Goal: Transaction & Acquisition: Purchase product/service

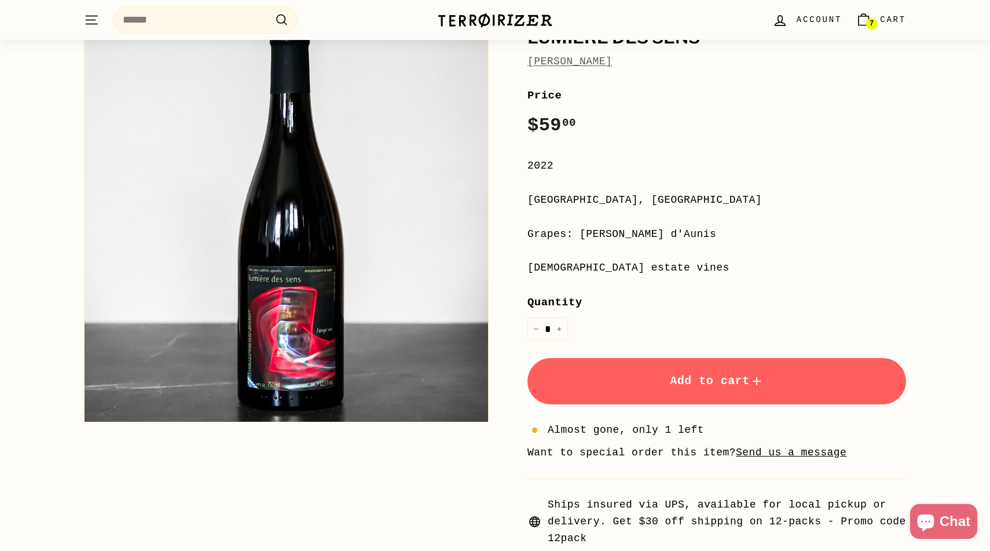
scroll to position [124, 0]
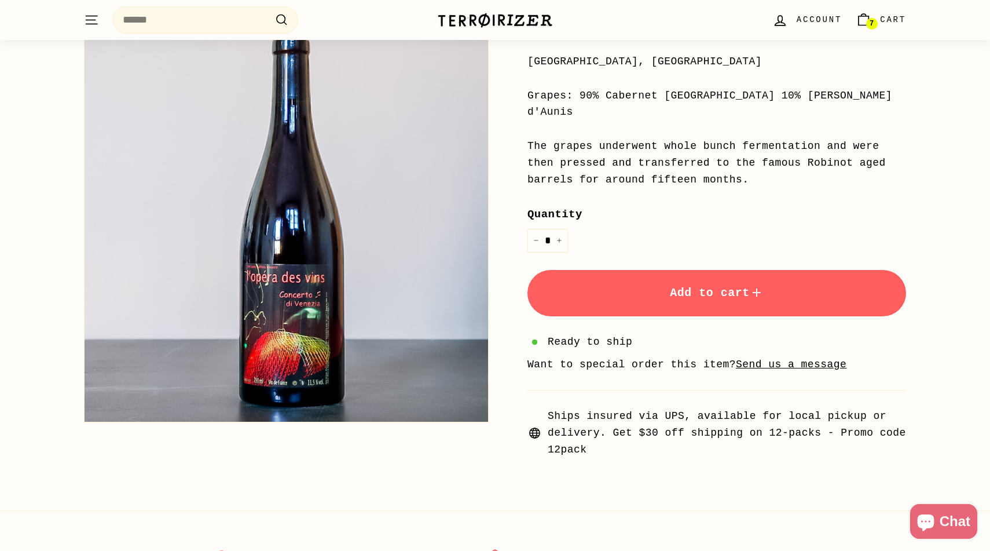
scroll to position [262, 0]
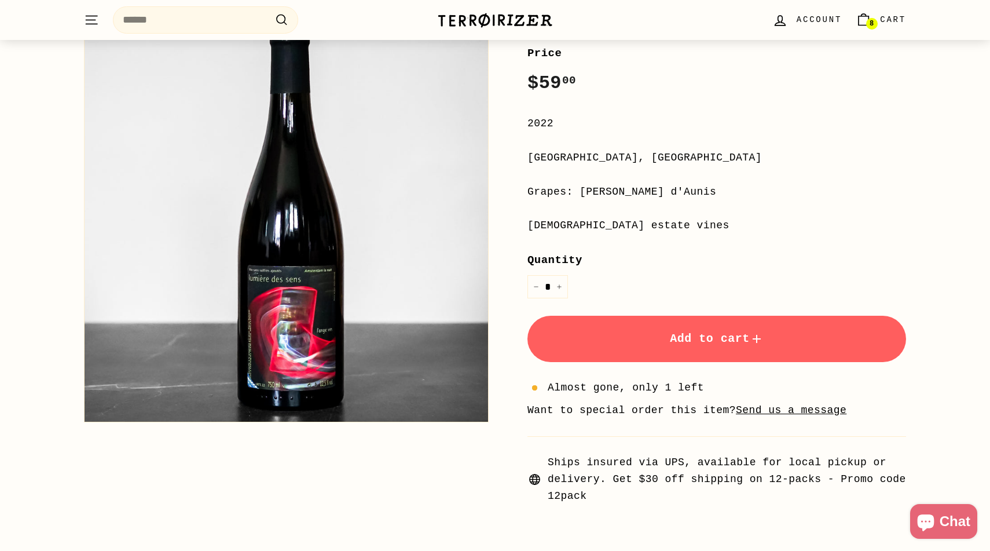
scroll to position [254, 0]
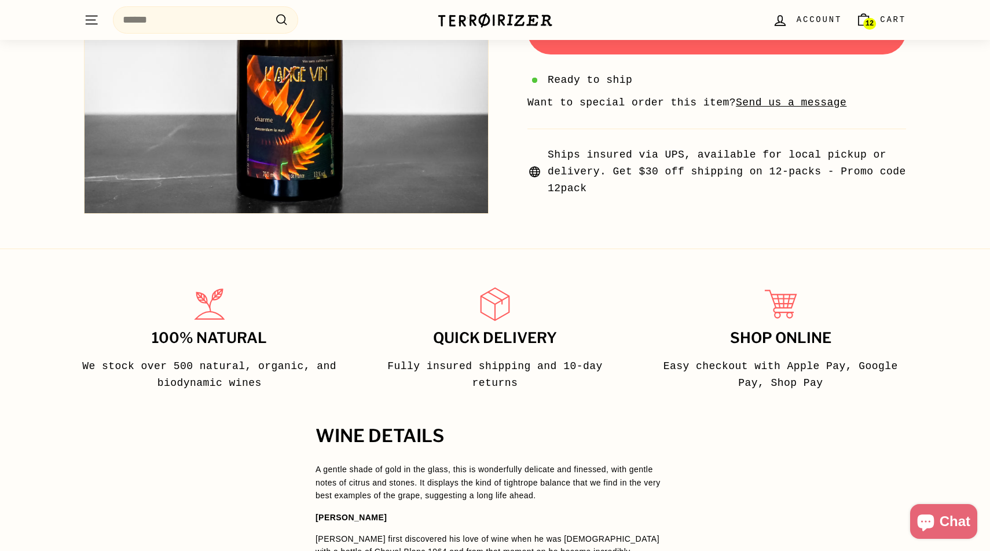
scroll to position [475, 0]
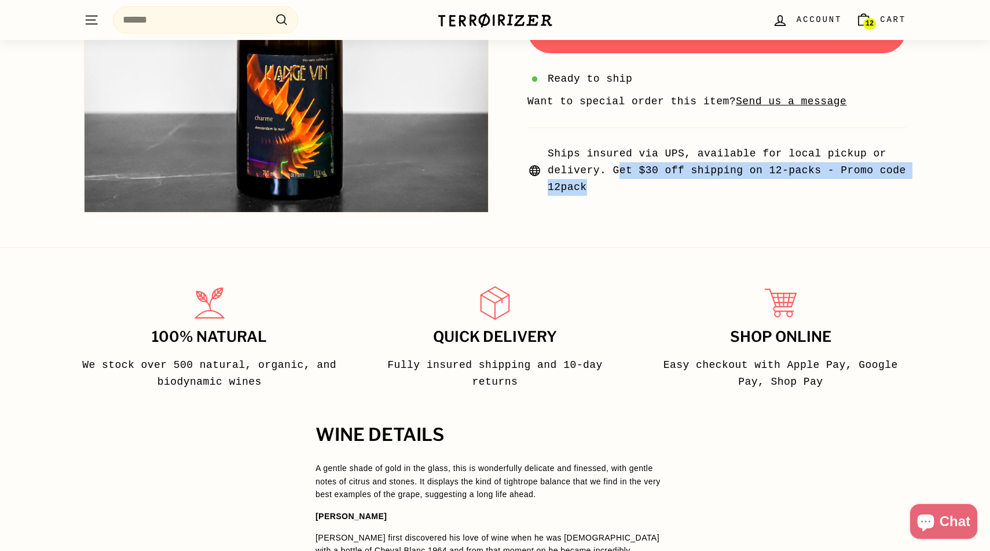
drag, startPoint x: 617, startPoint y: 171, endPoint x: 641, endPoint y: 187, distance: 29.2
click at [641, 187] on span "Ships insured via UPS, available for local pickup or delivery. Get $30 off ship…" at bounding box center [727, 170] width 358 height 50
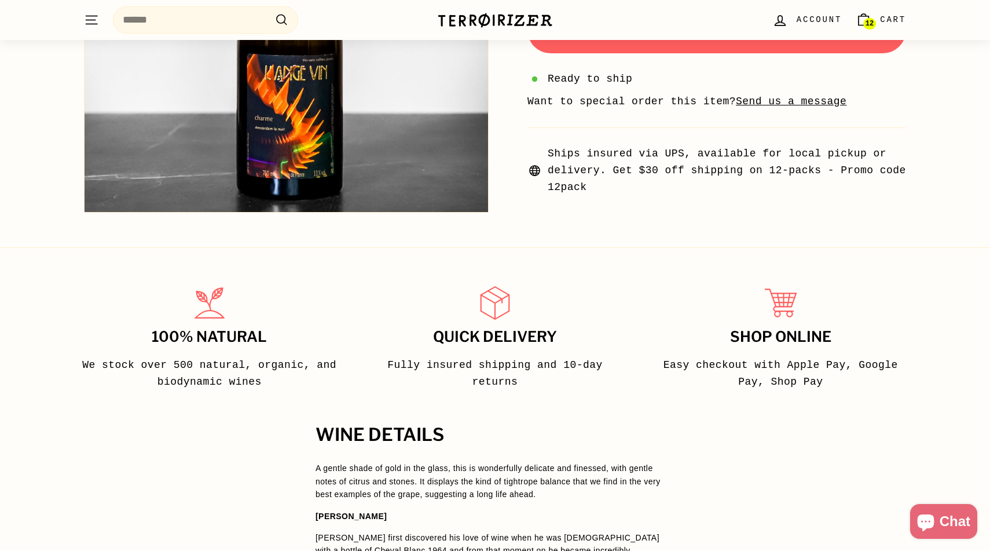
click at [536, 168] on icon at bounding box center [535, 171] width 10 height 10
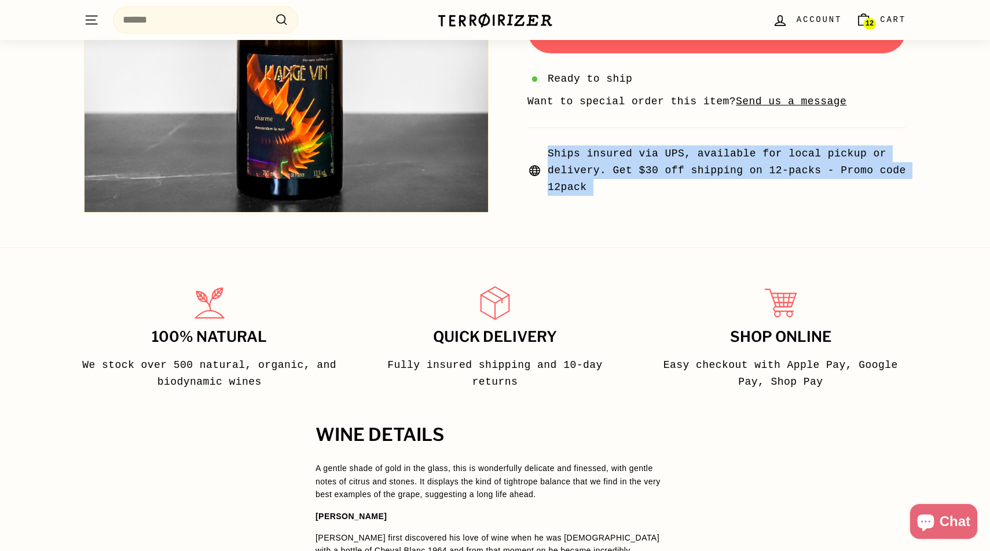
click at [536, 168] on icon at bounding box center [535, 171] width 10 height 10
click at [676, 195] on span "Ships insured via UPS, available for local pickup or delivery. Get $30 off ship…" at bounding box center [727, 170] width 358 height 50
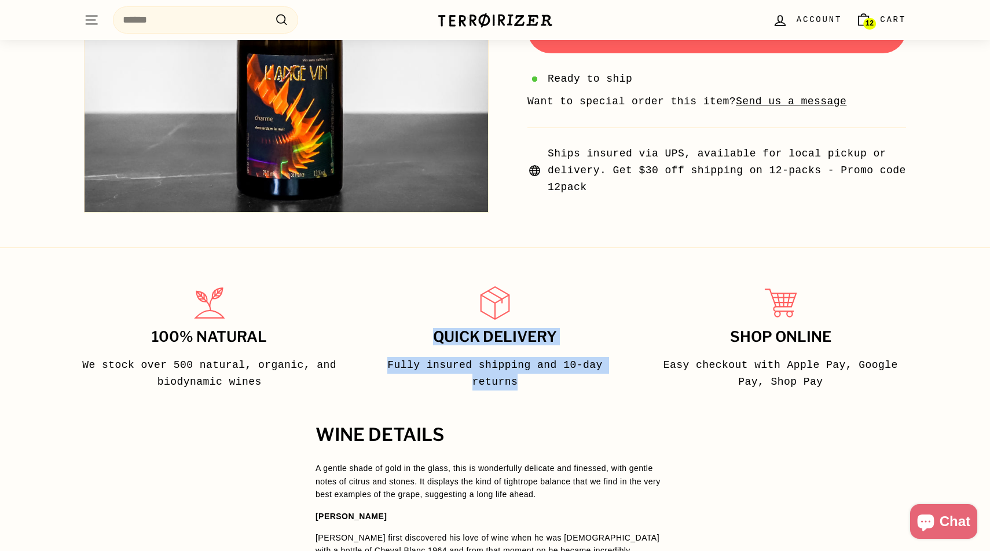
drag, startPoint x: 532, startPoint y: 382, endPoint x: 467, endPoint y: 274, distance: 125.5
click at [467, 274] on div "100% Natural We stock over 500 natural, organic, and biodynamic wines Quick del…" at bounding box center [495, 324] width 990 height 155
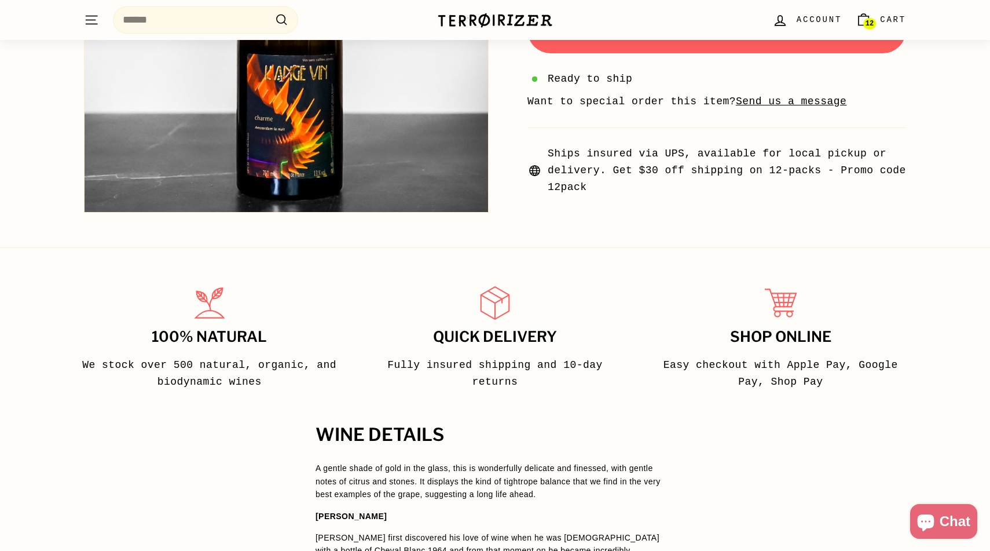
click at [593, 291] on div at bounding box center [495, 303] width 260 height 41
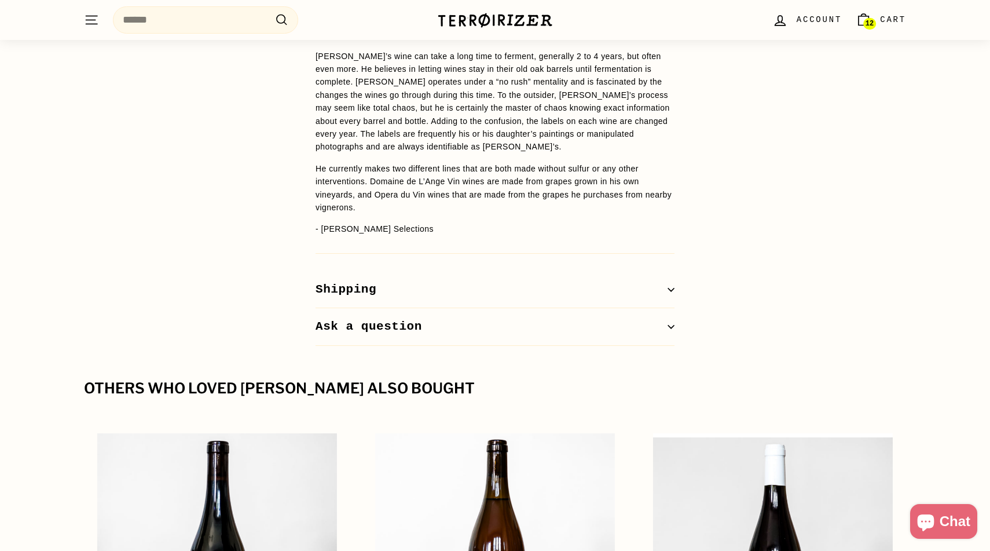
scroll to position [1253, 0]
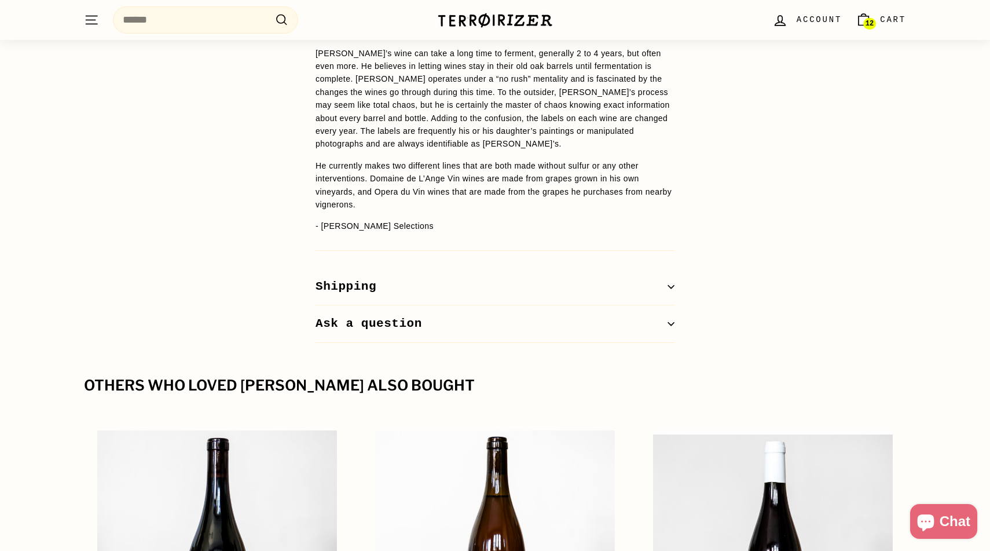
click at [590, 275] on button "Shipping" at bounding box center [495, 287] width 359 height 38
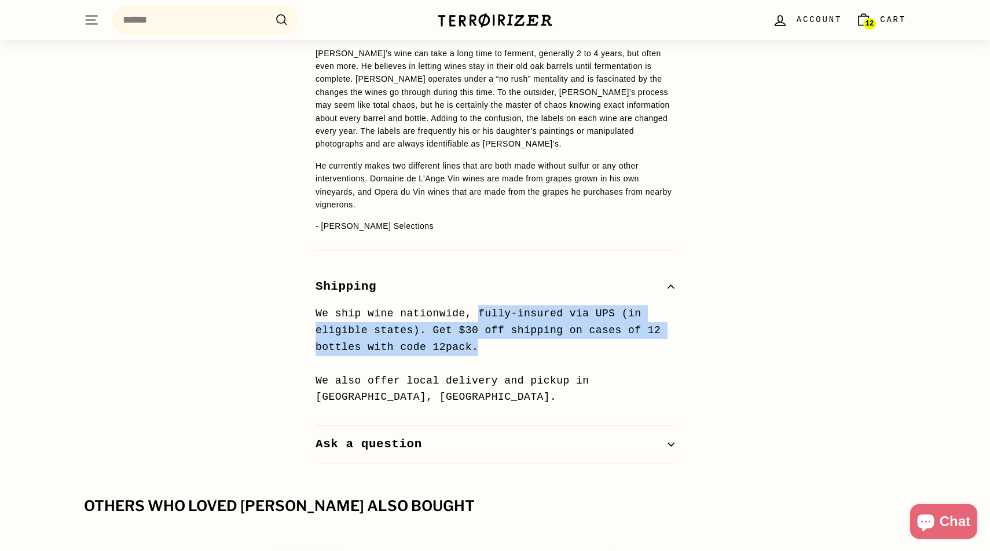
drag, startPoint x: 479, startPoint y: 302, endPoint x: 540, endPoint y: 338, distance: 70.4
click at [540, 338] on p "We ship wine nationwide, fully-insured via UPS (in eligible states). Get $30 of…" at bounding box center [495, 355] width 359 height 100
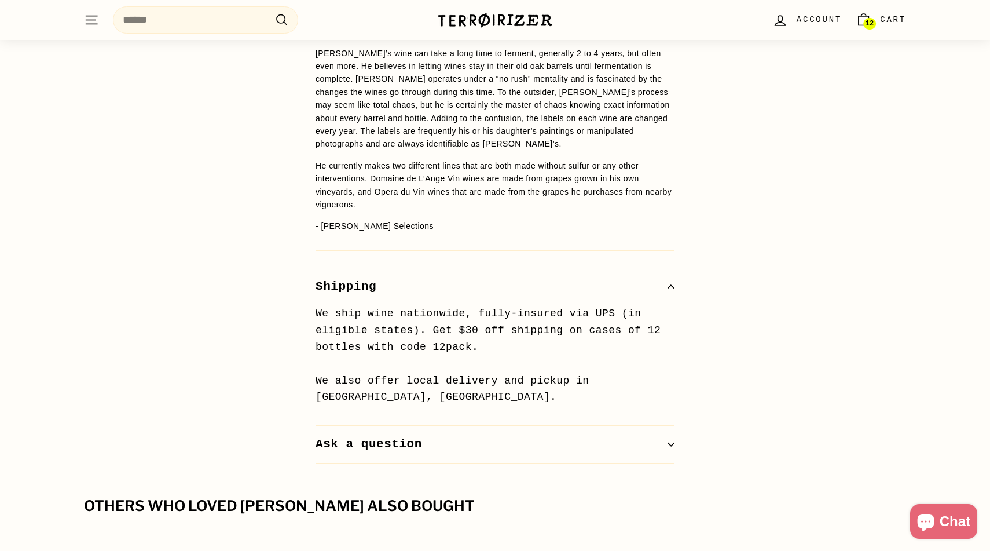
click at [480, 335] on p "We ship wine nationwide, fully-insured via UPS (in eligible states). Get $30 of…" at bounding box center [495, 355] width 359 height 100
drag, startPoint x: 410, startPoint y: 368, endPoint x: 551, endPoint y: 373, distance: 140.8
click at [551, 373] on p "We ship wine nationwide, fully-insured via UPS (in eligible states). Get $30 of…" at bounding box center [495, 355] width 359 height 100
drag, startPoint x: 534, startPoint y: 372, endPoint x: 694, endPoint y: 376, distance: 159.9
click at [694, 377] on div "WINE DETAILS A gentle shade of gold in the glass, this is wonderfully delicate …" at bounding box center [494, 55] width 405 height 816
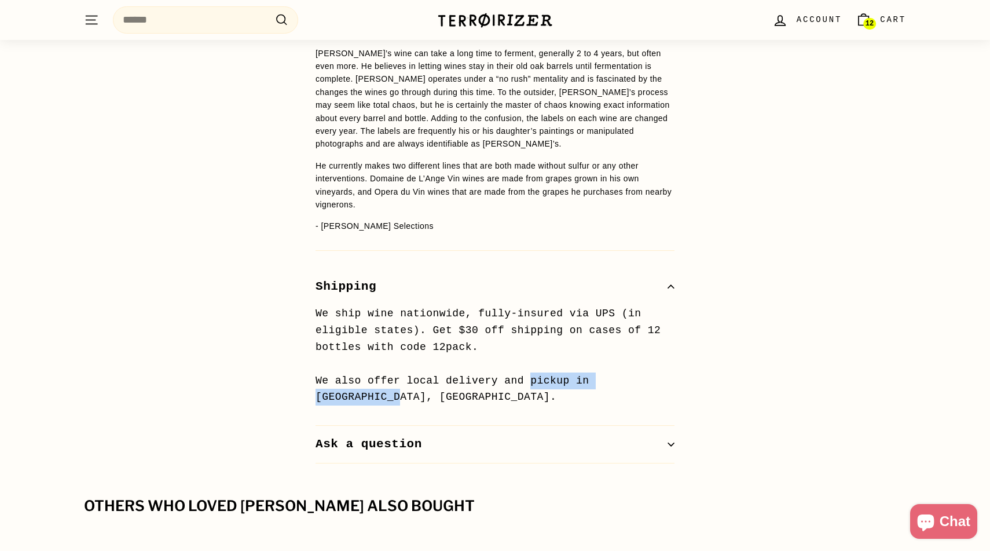
click at [694, 376] on div "WINE DETAILS A gentle shade of gold in the glass, this is wonderfully delicate …" at bounding box center [494, 55] width 405 height 816
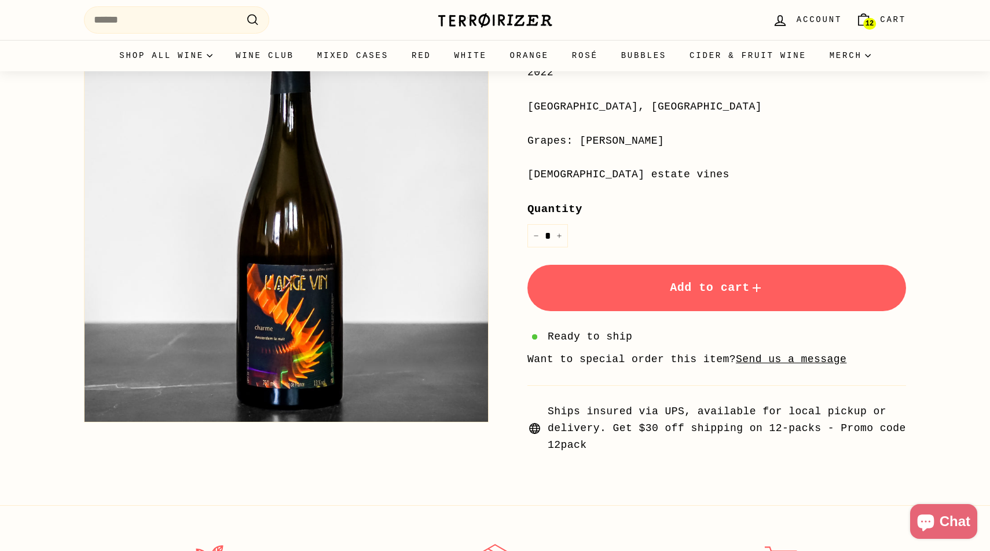
scroll to position [0, 0]
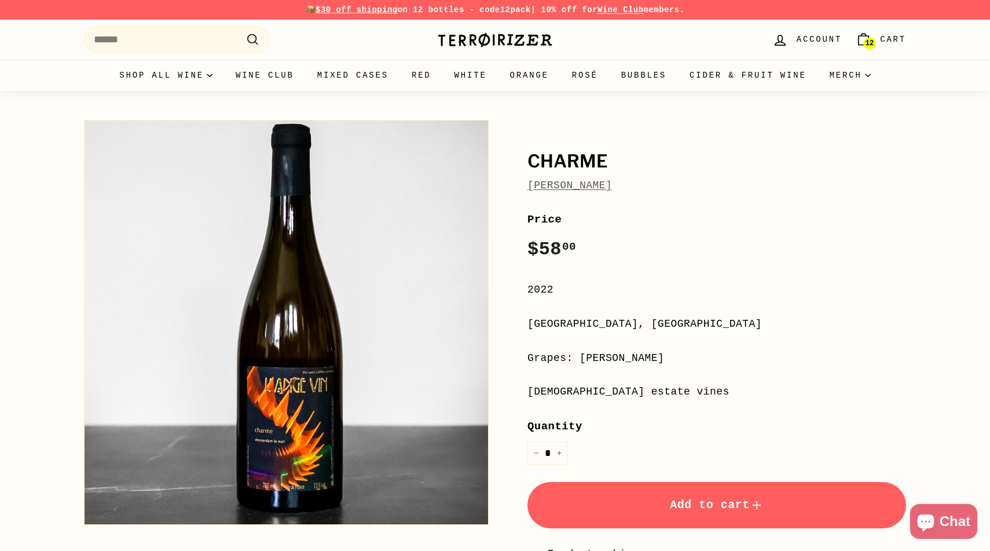
click at [879, 34] on link "12 Cart" at bounding box center [881, 40] width 64 height 34
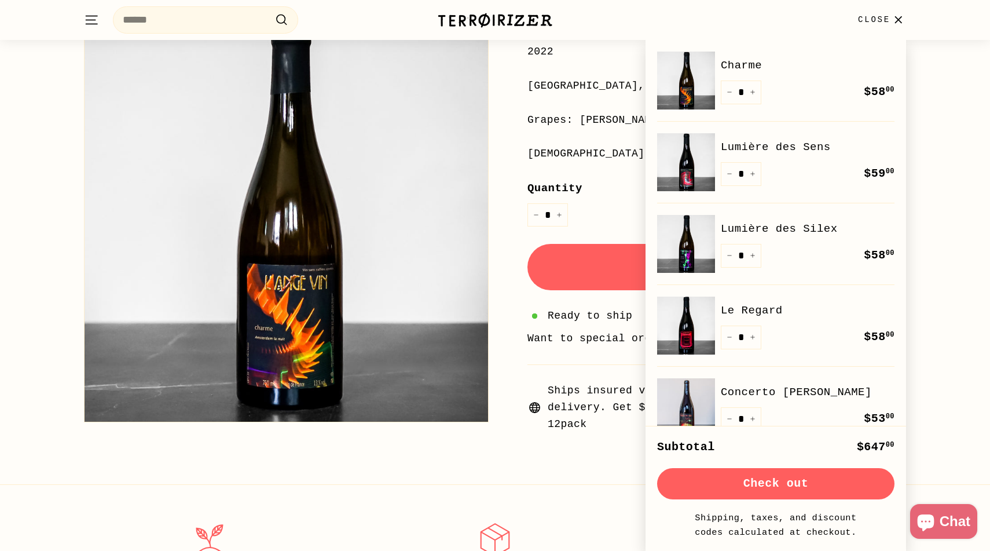
scroll to position [257, 0]
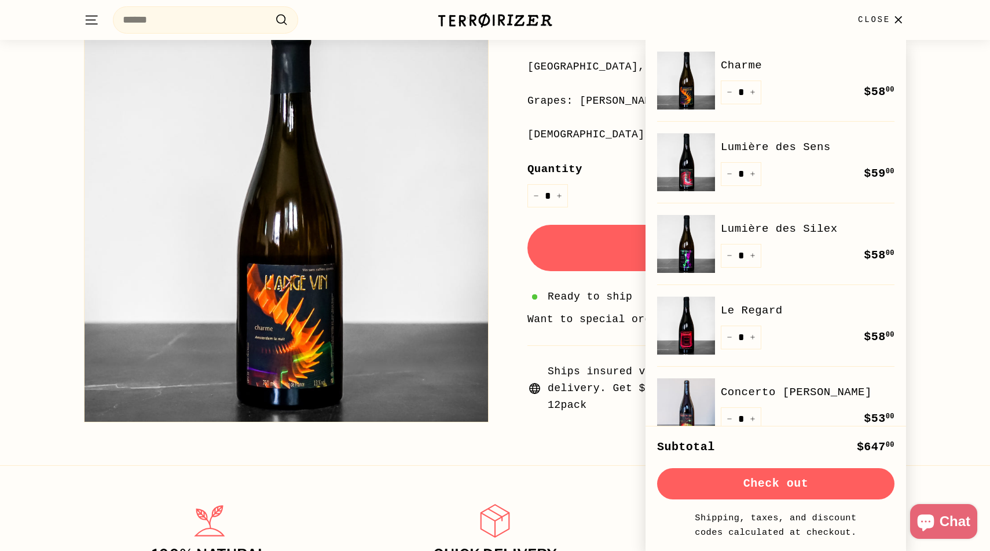
click at [813, 487] on button "Check out" at bounding box center [775, 483] width 237 height 31
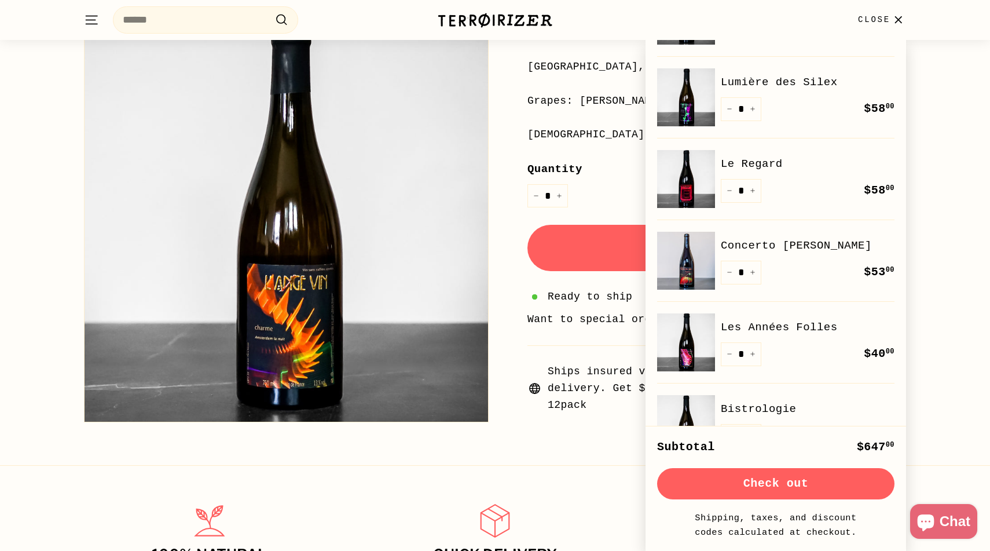
scroll to position [171, 0]
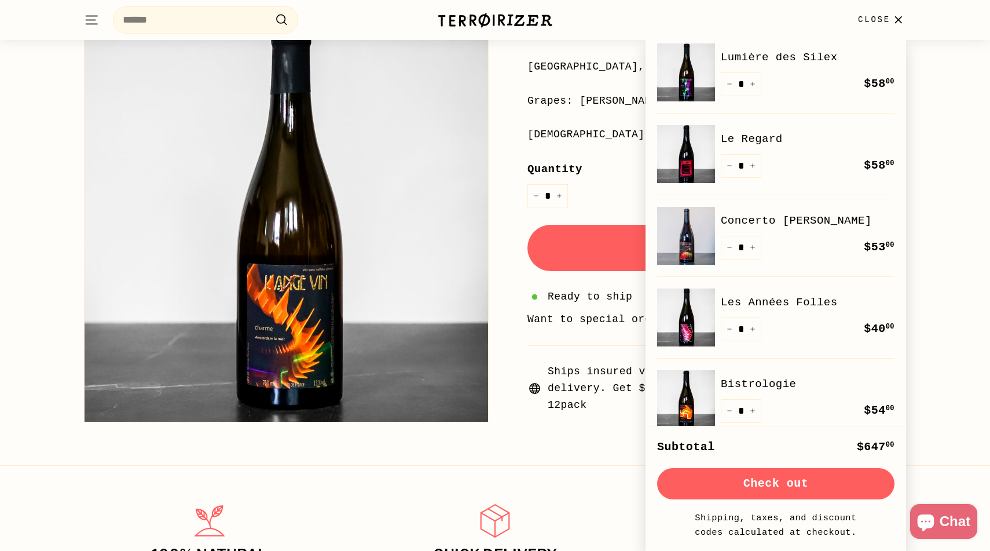
click at [901, 18] on icon "button" at bounding box center [898, 20] width 16 height 16
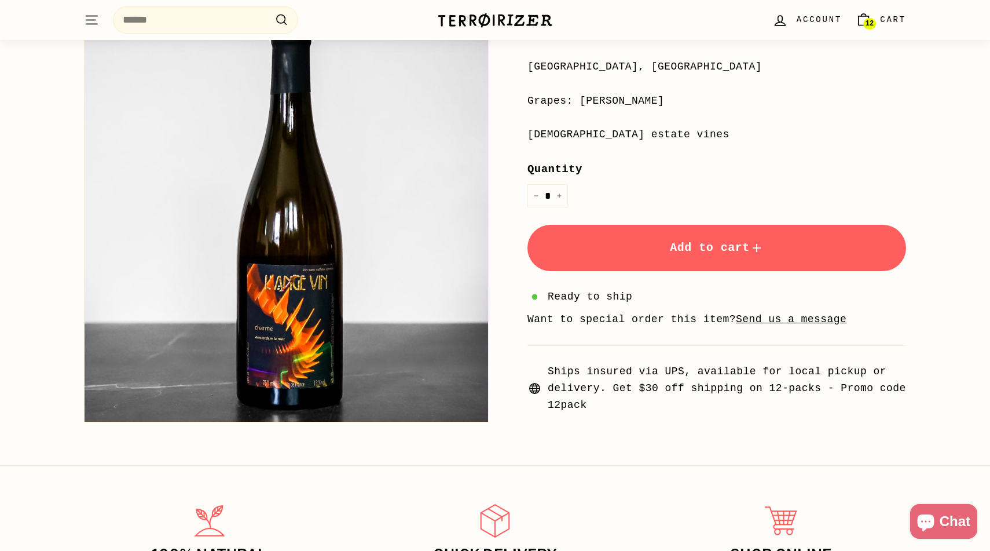
click at [871, 20] on span "12" at bounding box center [870, 23] width 8 height 7
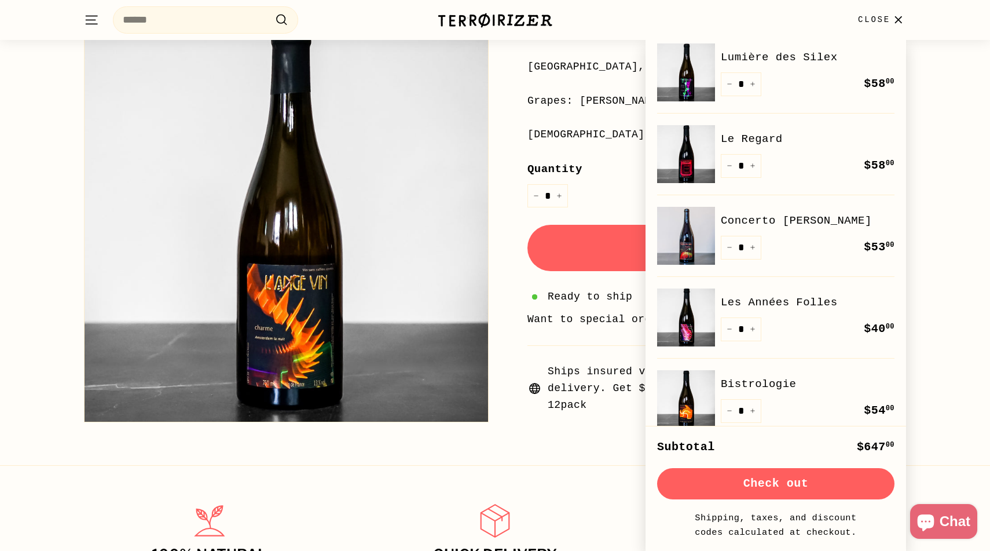
click at [870, 21] on span "Close" at bounding box center [874, 19] width 32 height 13
click at [0, 0] on span "12" at bounding box center [0, 0] width 0 height 0
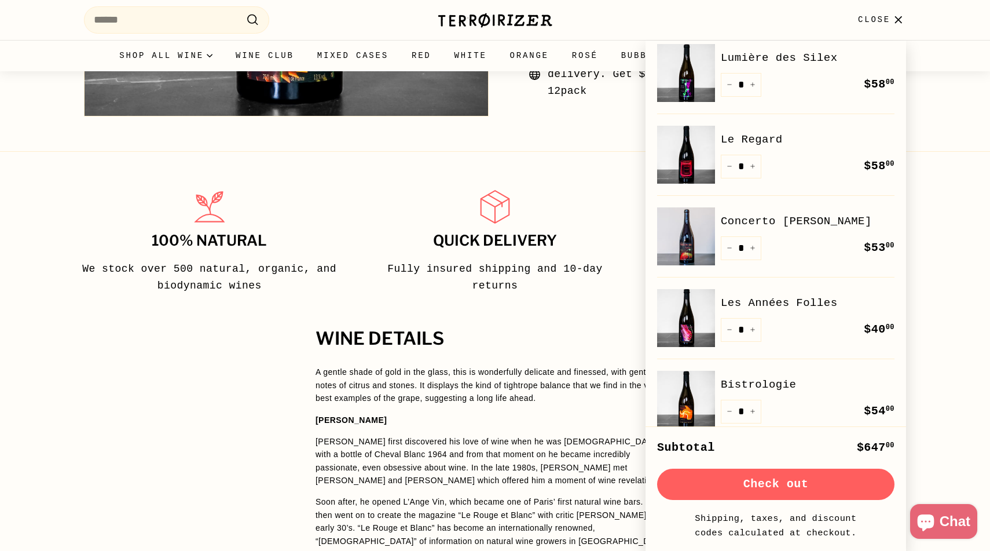
scroll to position [0, 0]
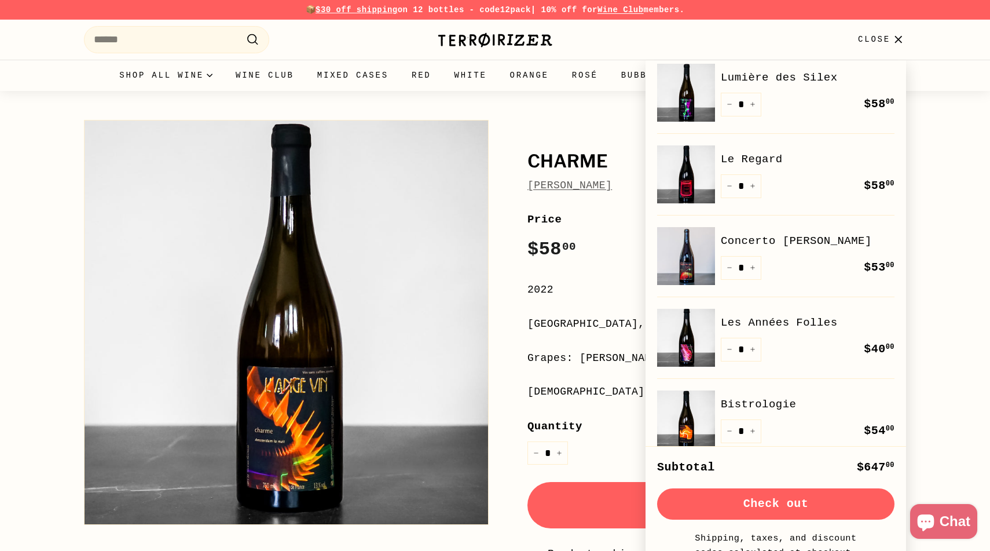
click at [492, 101] on div "Charme Jean-Pierre Robinot Charme Jean-Pierre Robinot Price Regular price $58 0…" at bounding box center [495, 389] width 990 height 596
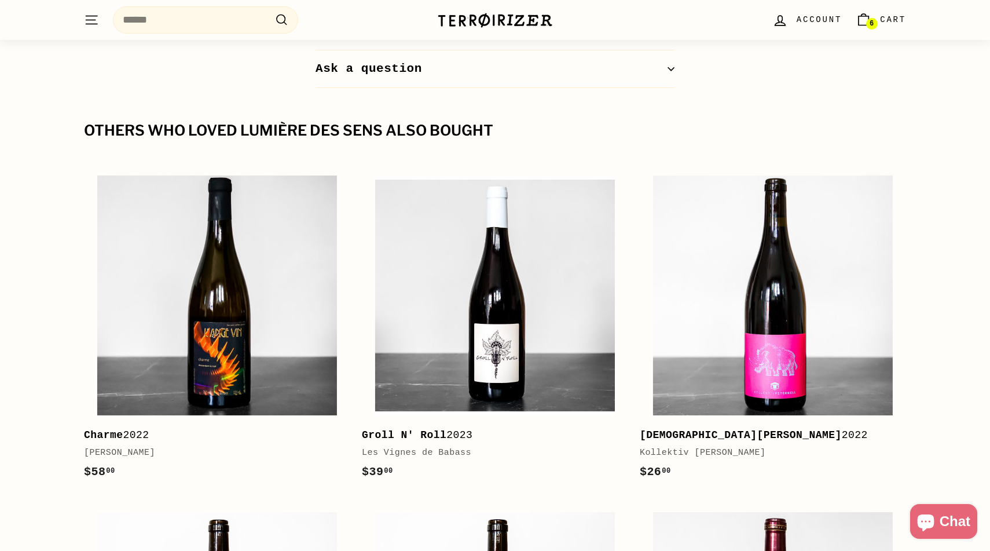
scroll to position [1513, 0]
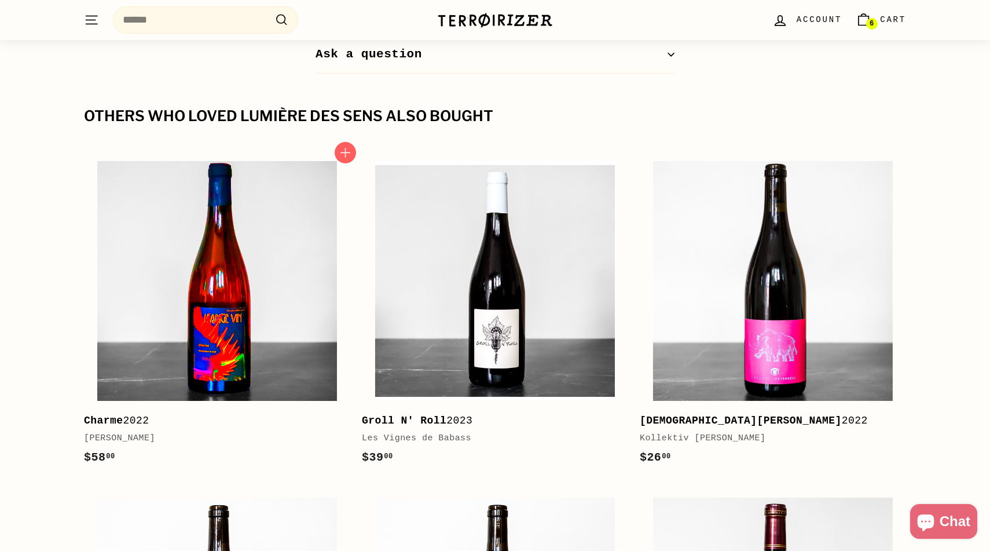
click at [197, 315] on img at bounding box center [217, 281] width 240 height 240
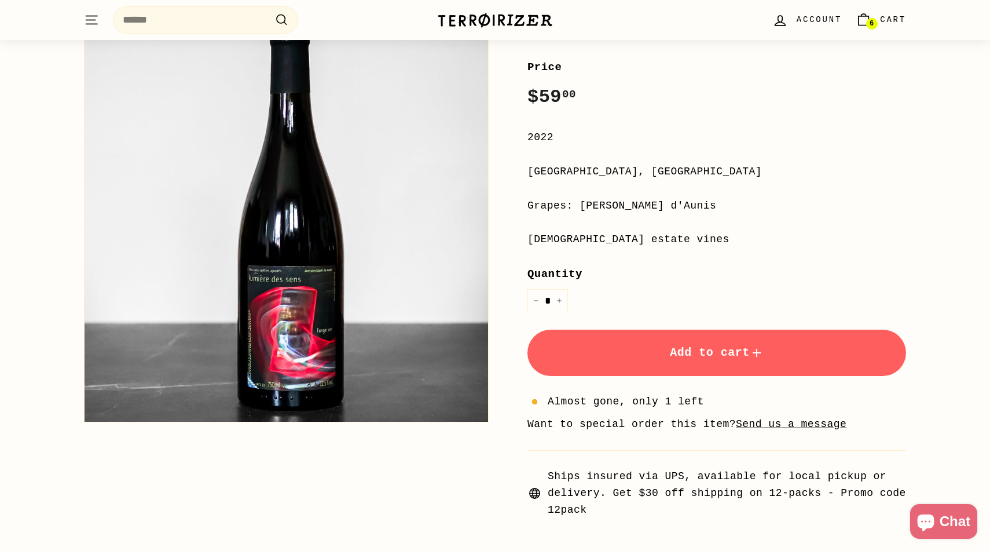
scroll to position [0, 0]
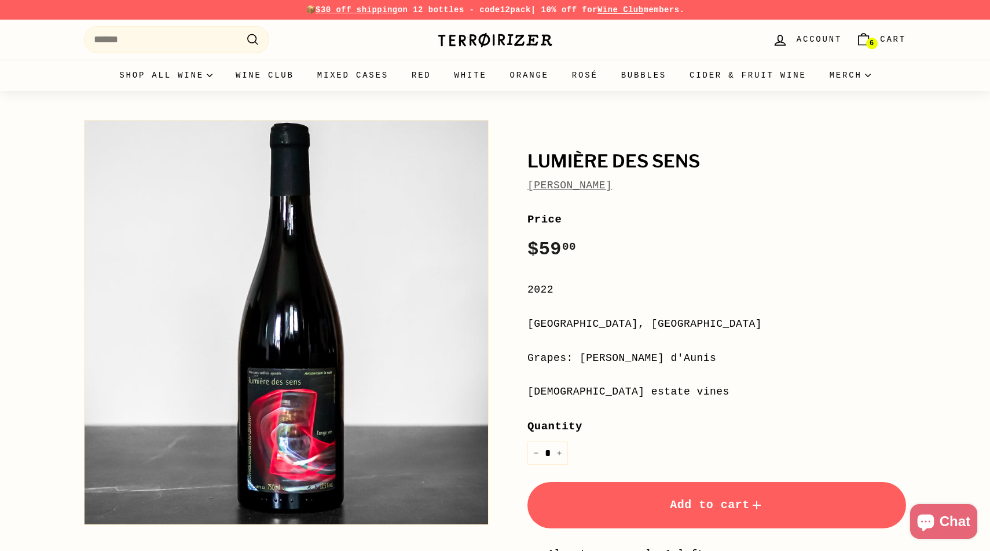
click at [879, 41] on link "6 Cart" at bounding box center [881, 40] width 64 height 34
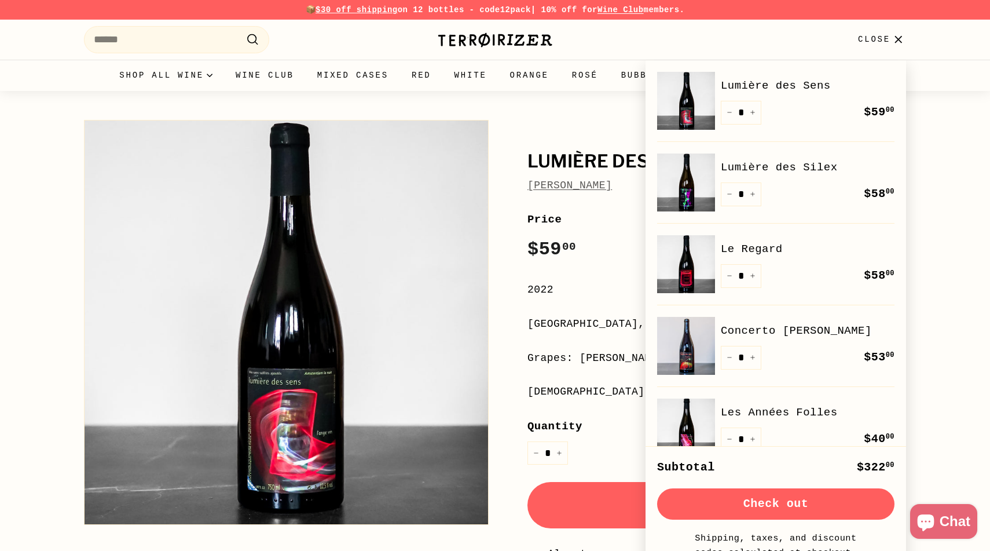
click at [485, 114] on div at bounding box center [279, 319] width 417 height 410
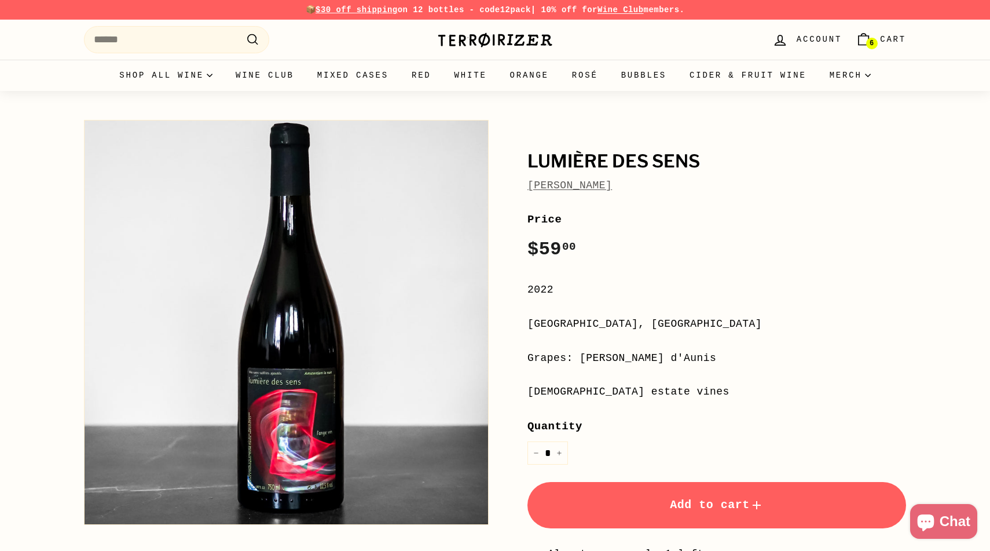
click at [690, 508] on span "Add to cart" at bounding box center [717, 504] width 94 height 13
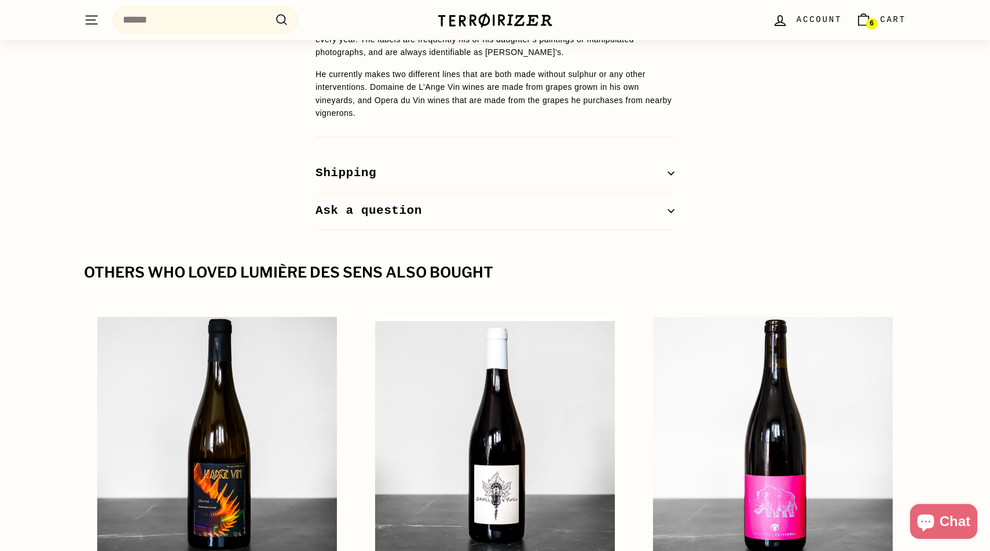
scroll to position [1474, 0]
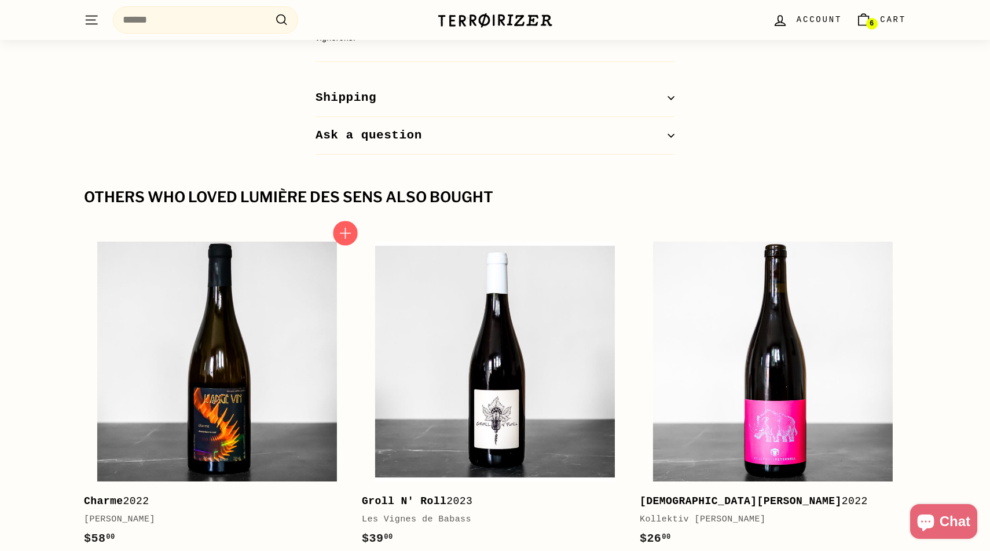
click at [351, 221] on span "Add to cart" at bounding box center [345, 233] width 25 height 25
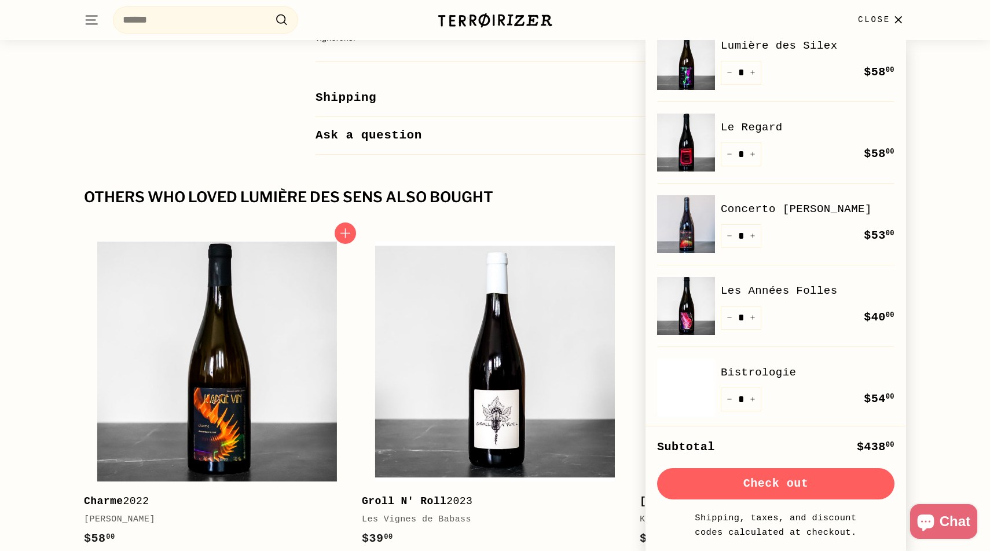
scroll to position [0, 0]
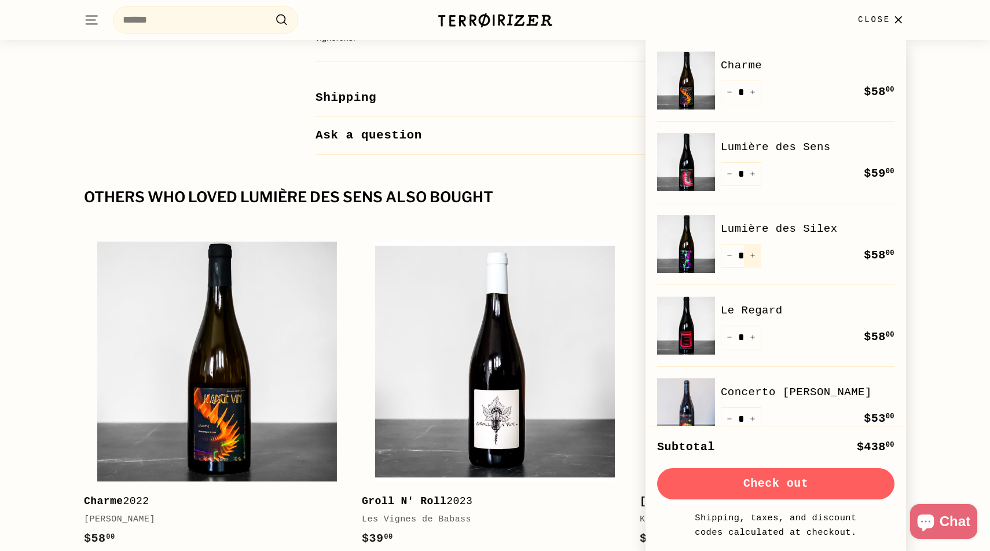
click at [755, 255] on icon "Increase item quantity by one" at bounding box center [753, 255] width 6 height 6
type input "*"
click at [756, 336] on button "+" at bounding box center [752, 337] width 17 height 24
type input "*"
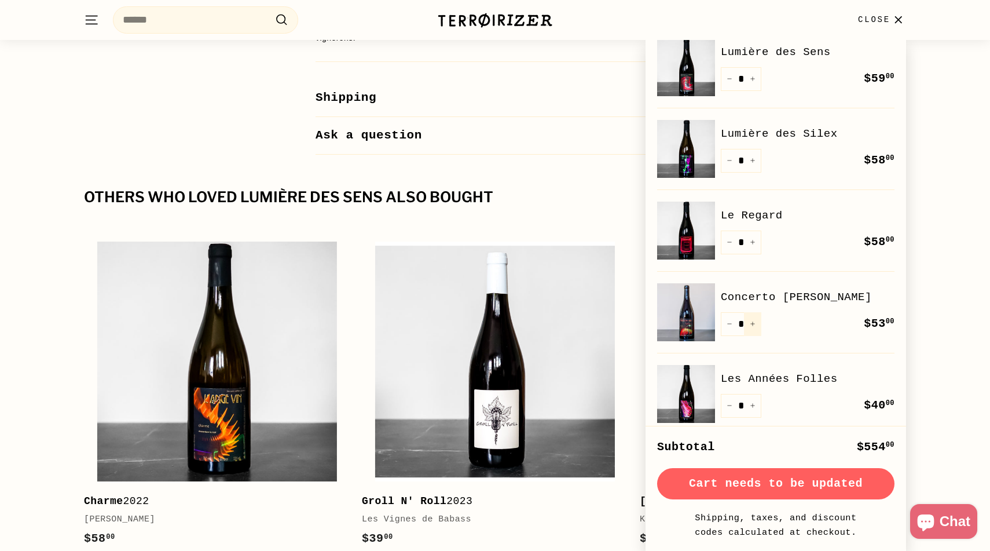
click at [756, 321] on button "+" at bounding box center [752, 324] width 17 height 24
type input "*"
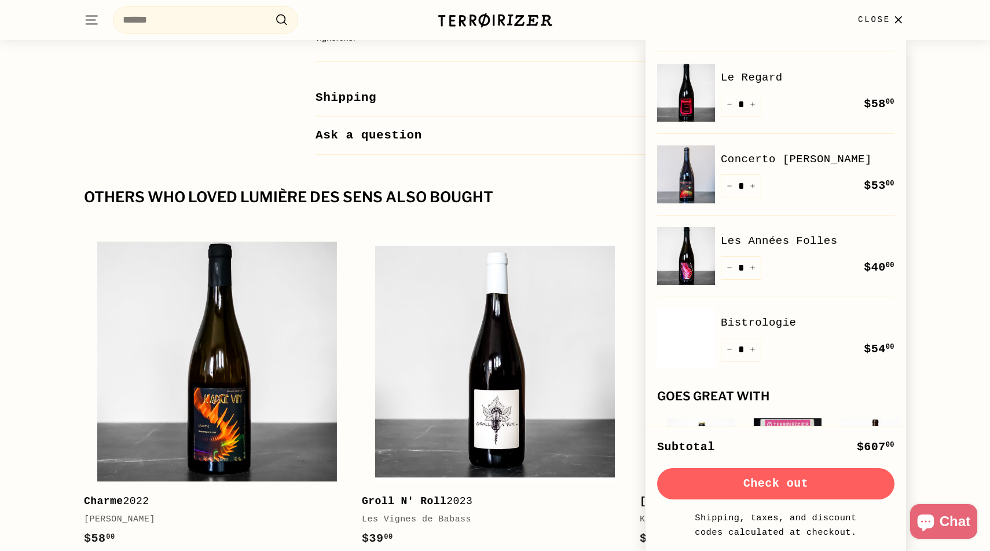
scroll to position [261, 0]
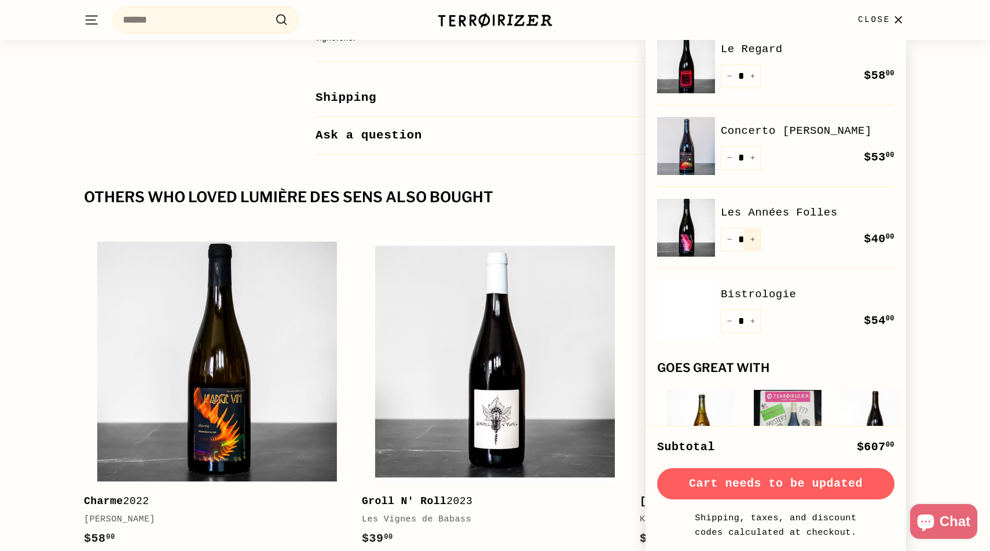
click at [754, 238] on icon "Increase item quantity by one" at bounding box center [753, 239] width 6 height 6
type input "*"
click at [752, 322] on icon "Increase item quantity by one" at bounding box center [752, 321] width 4 height 4
type input "*"
drag, startPoint x: 806, startPoint y: 494, endPoint x: 622, endPoint y: 375, distance: 219.4
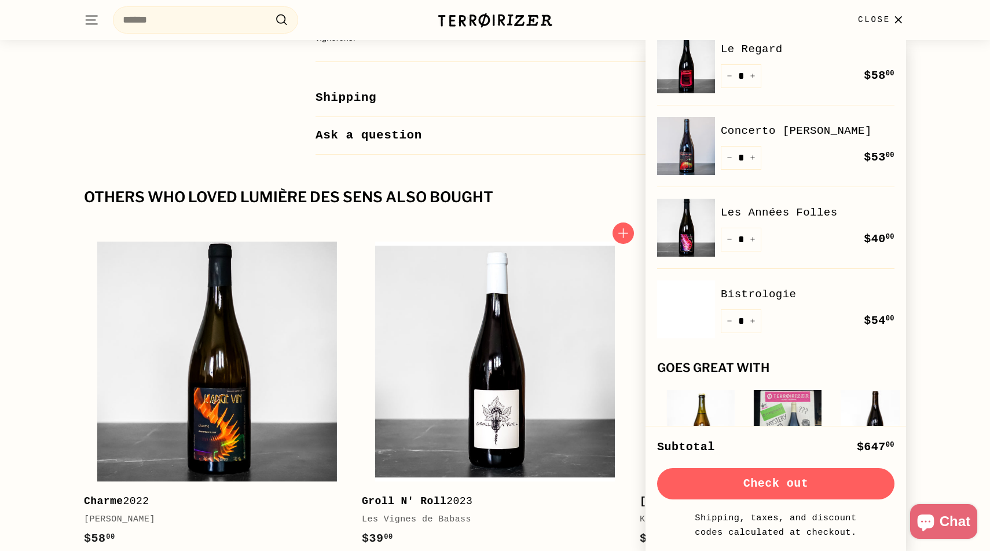
click at [622, 386] on div "Pause slideshow Play slideshow 📦 $30 off shipping on 12 bottles - code 12pack |…" at bounding box center [495, 131] width 990 height 3211
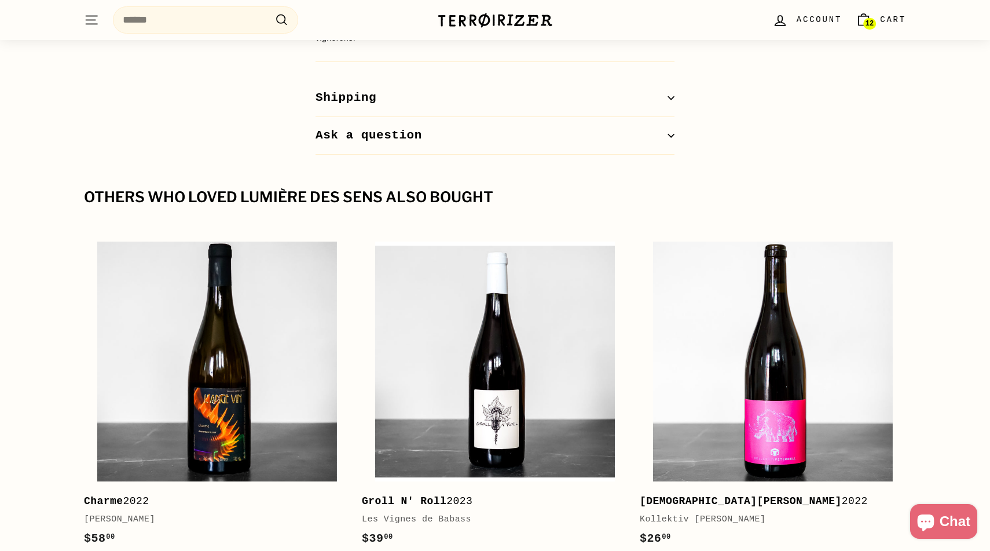
click at [875, 20] on link "12 Cart" at bounding box center [881, 20] width 64 height 34
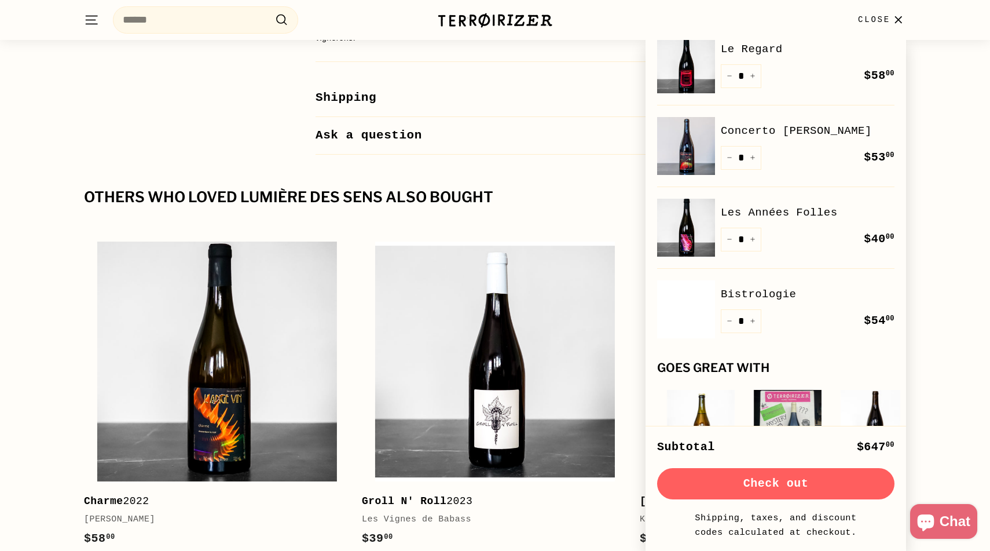
click at [809, 483] on button "Check out" at bounding box center [775, 483] width 237 height 31
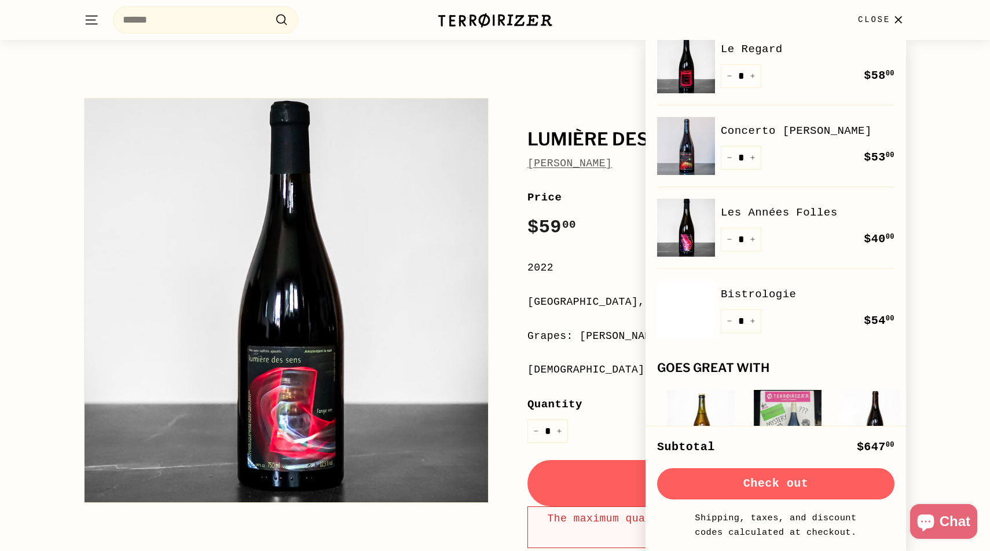
scroll to position [0, 0]
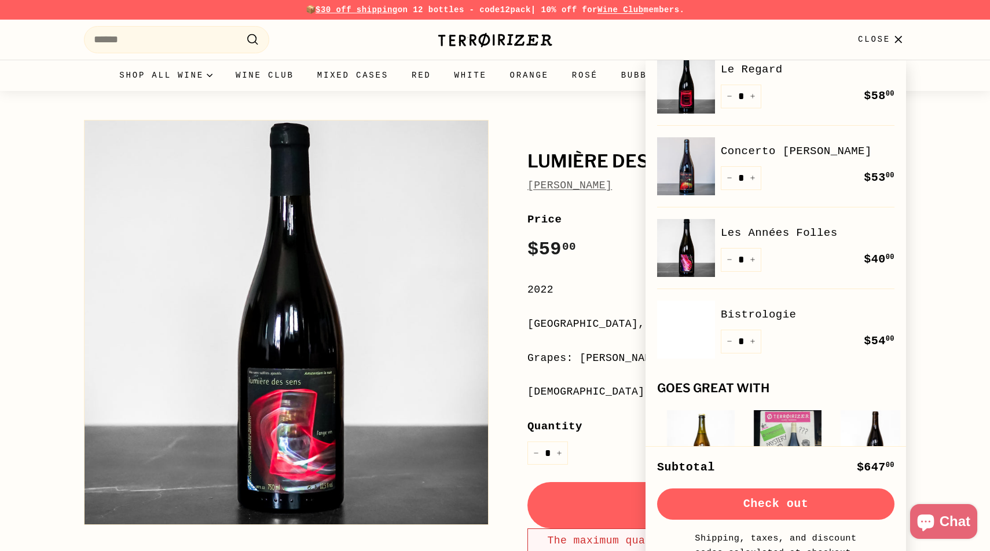
click at [898, 36] on icon "button" at bounding box center [898, 40] width 16 height 16
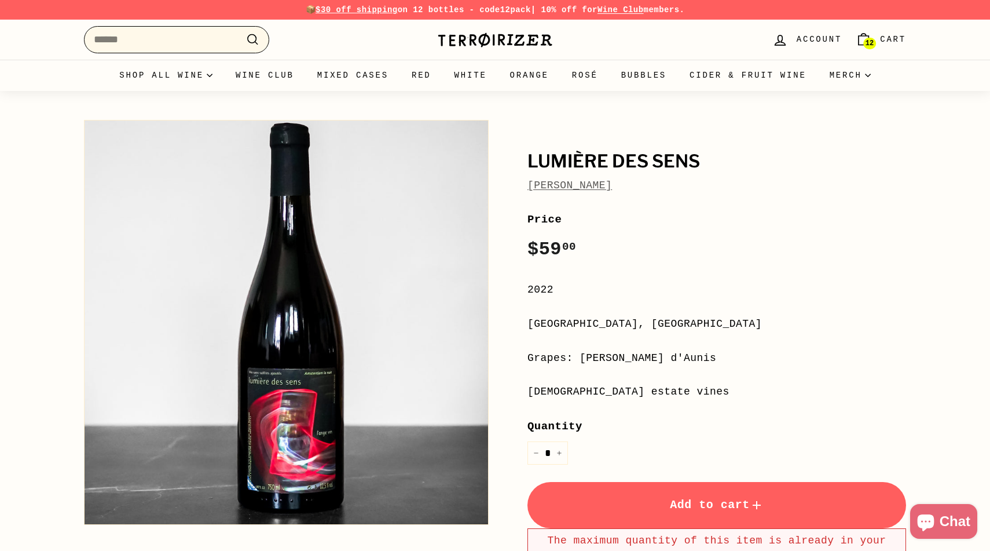
click at [128, 42] on input "Search" at bounding box center [176, 39] width 185 height 27
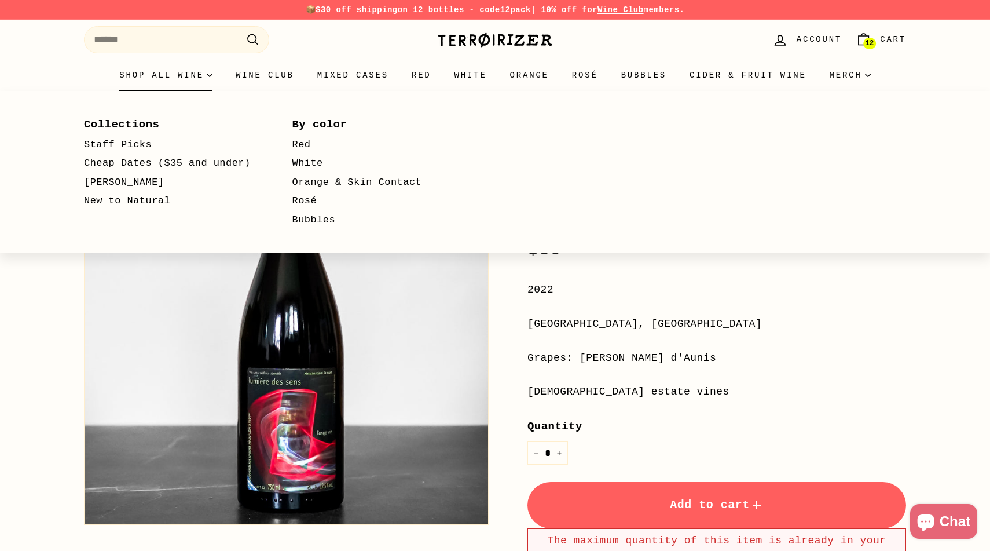
click at [155, 72] on summary "Shop all wine" at bounding box center [166, 75] width 116 height 31
click at [144, 198] on link "New to Natural" at bounding box center [171, 201] width 175 height 19
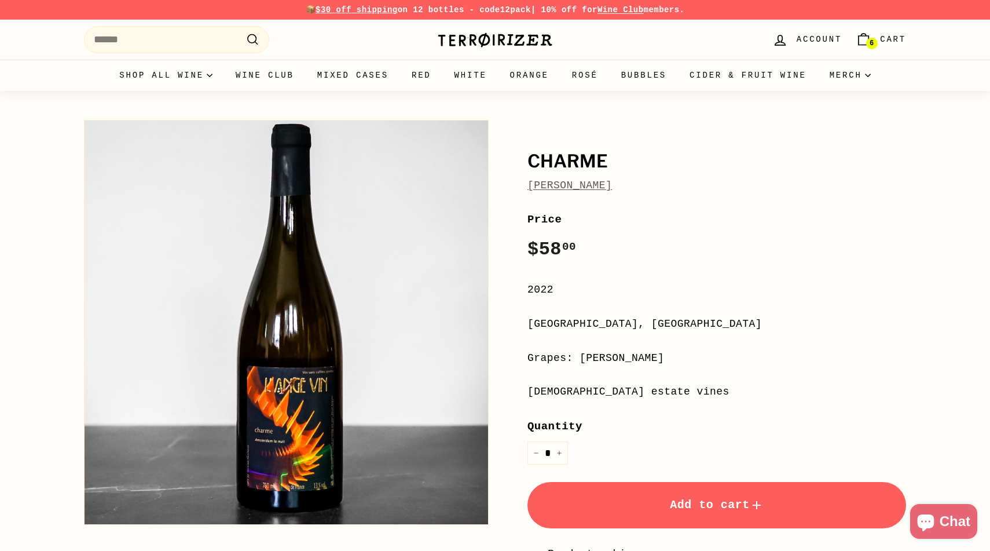
click at [714, 505] on span "Add to cart" at bounding box center [717, 504] width 94 height 13
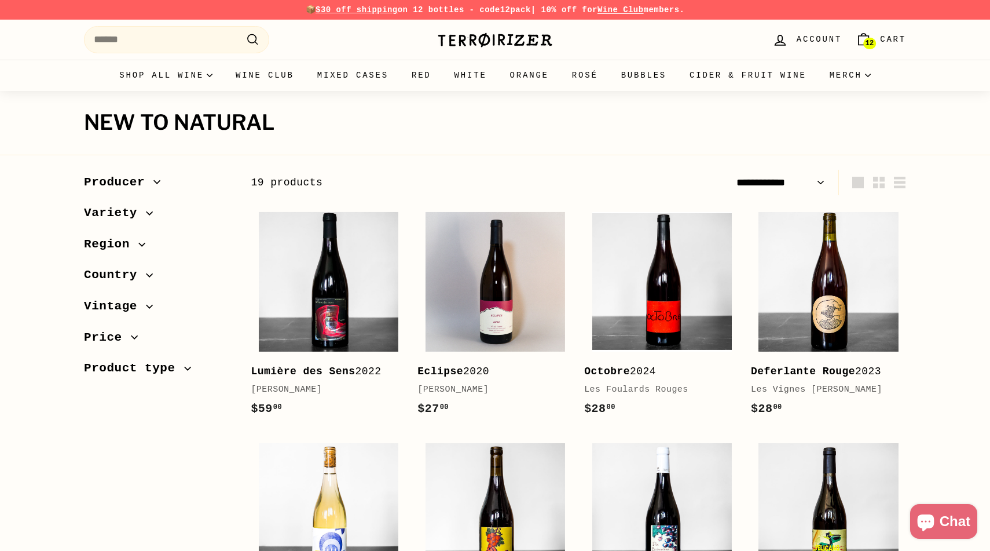
select select "**********"
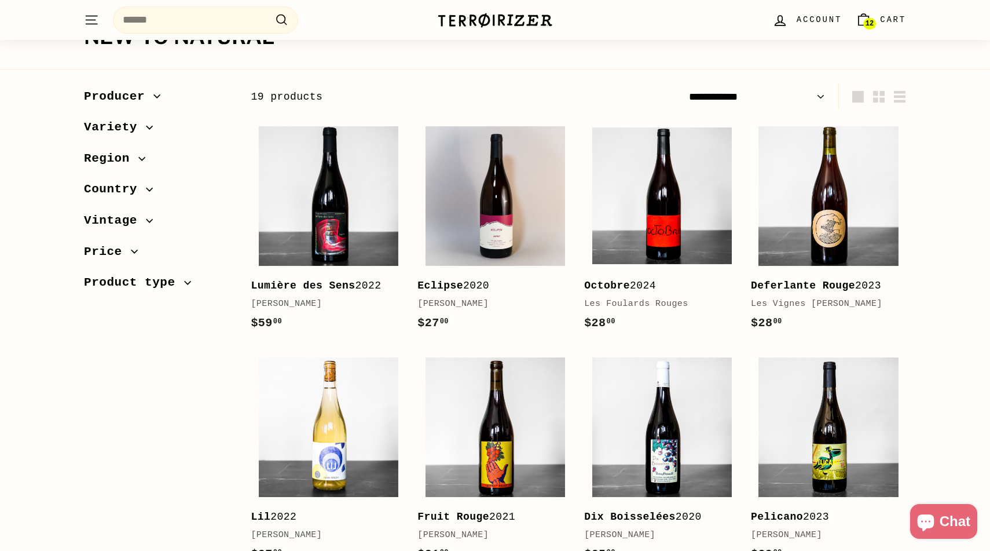
scroll to position [89, 0]
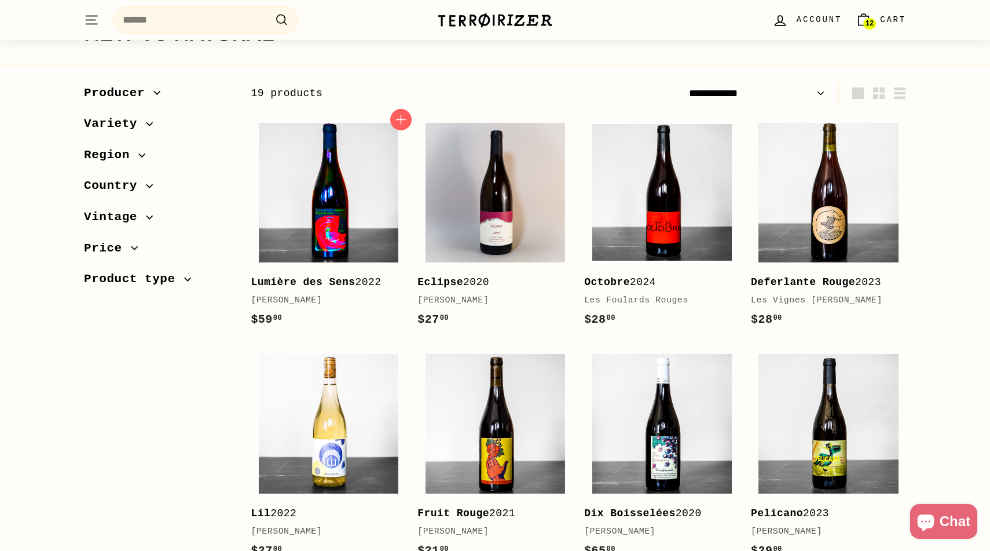
click at [355, 207] on img at bounding box center [329, 193] width 140 height 140
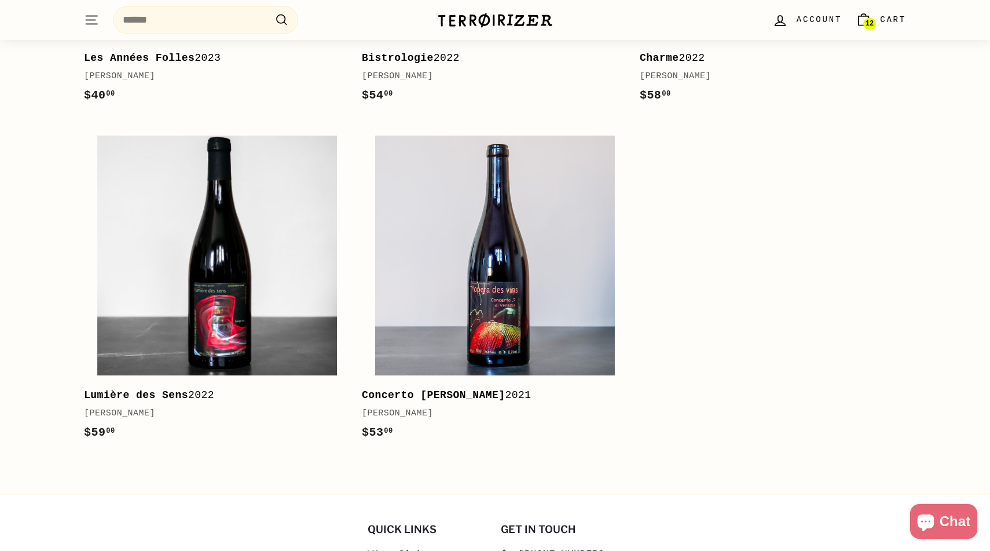
scroll to position [1684, 0]
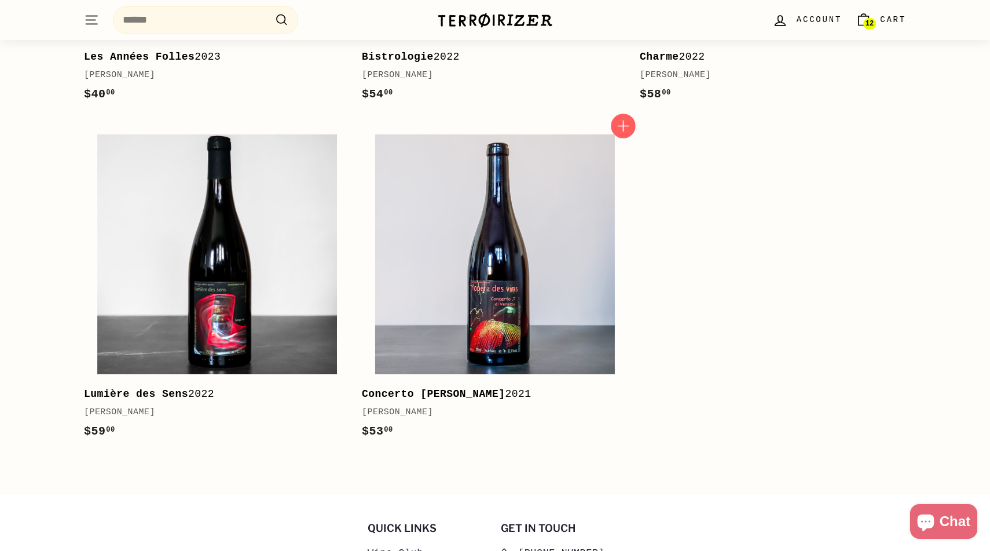
click at [629, 126] on icon "button" at bounding box center [622, 126] width 15 height 15
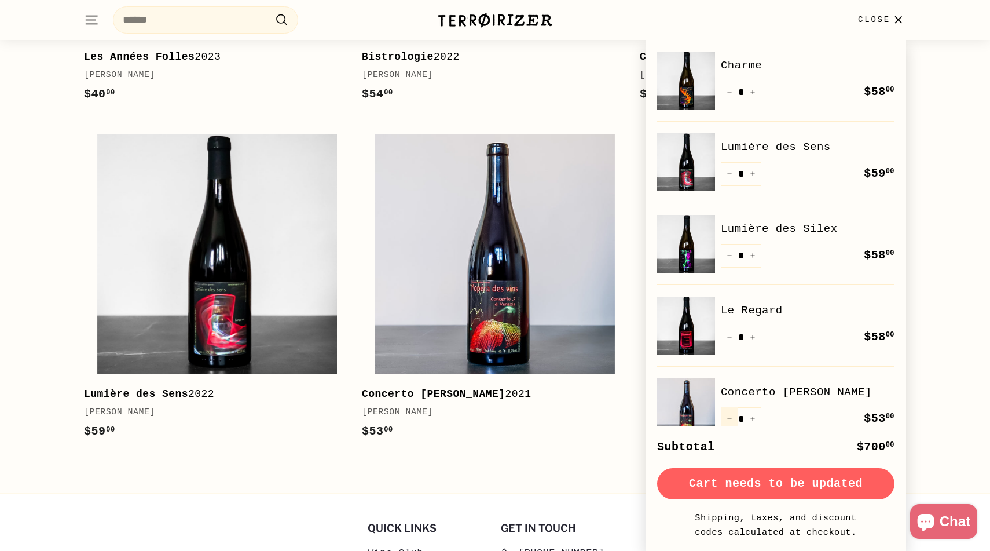
click at [729, 419] on icon "Reduce item quantity by one" at bounding box center [730, 419] width 6 height 6
type input "*"
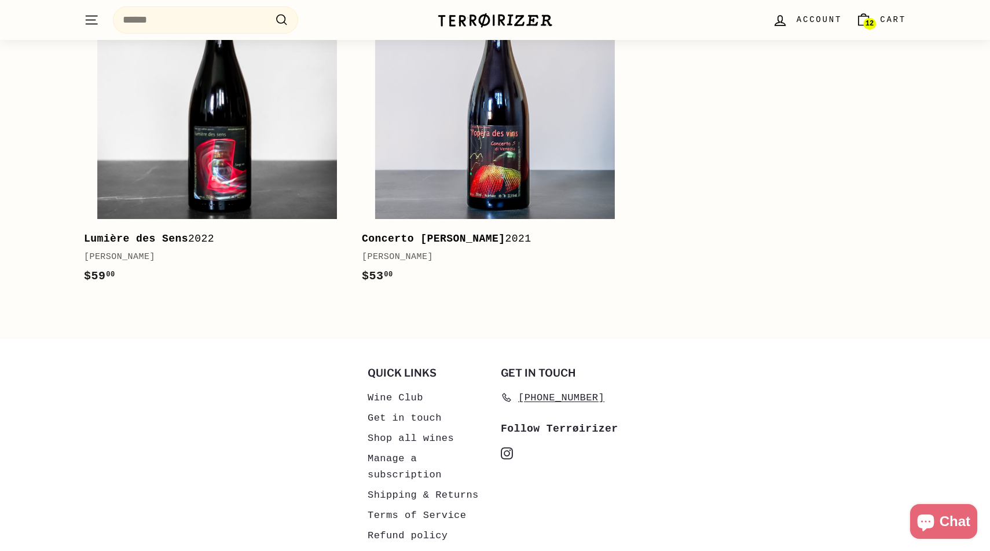
scroll to position [1913, 0]
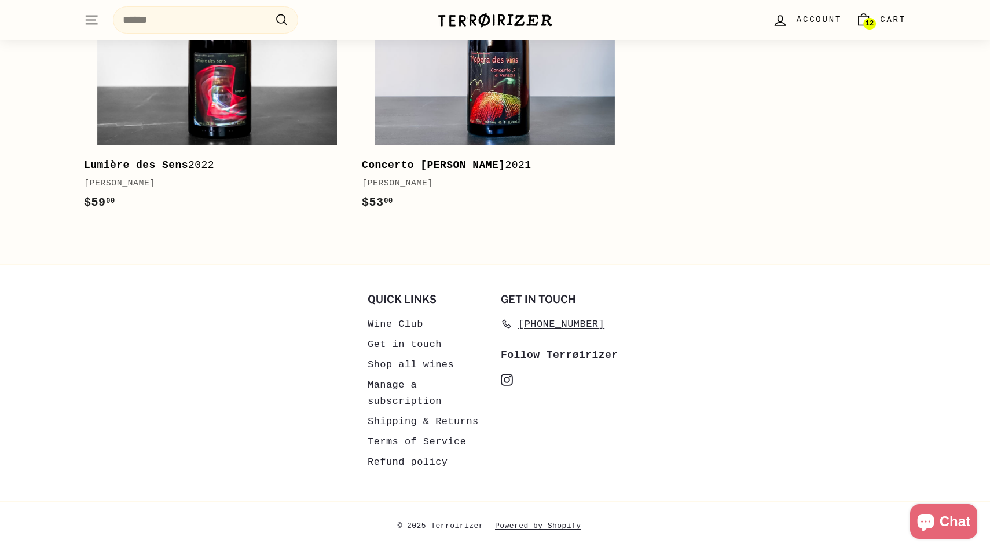
click at [430, 420] on link "Shipping & Returns" at bounding box center [423, 421] width 111 height 20
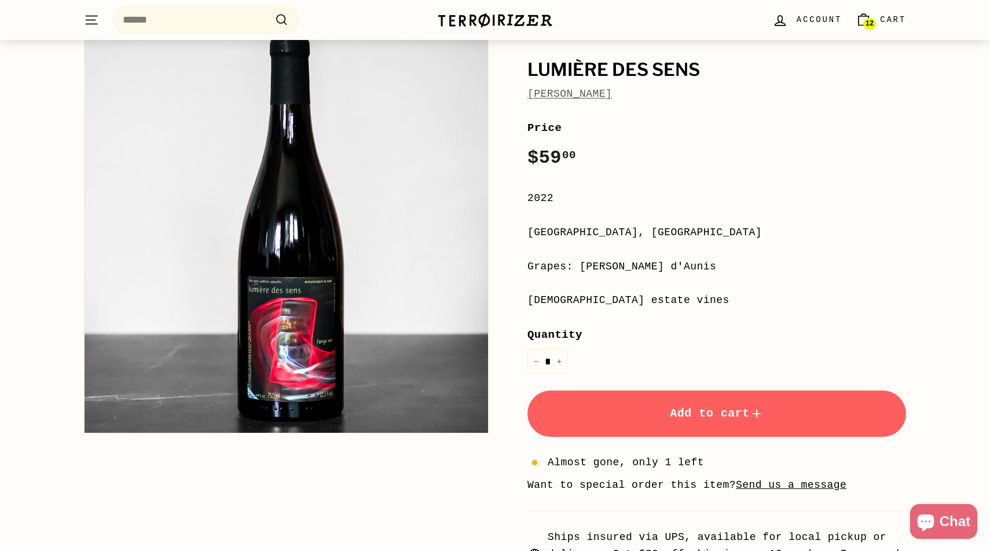
scroll to position [121, 0]
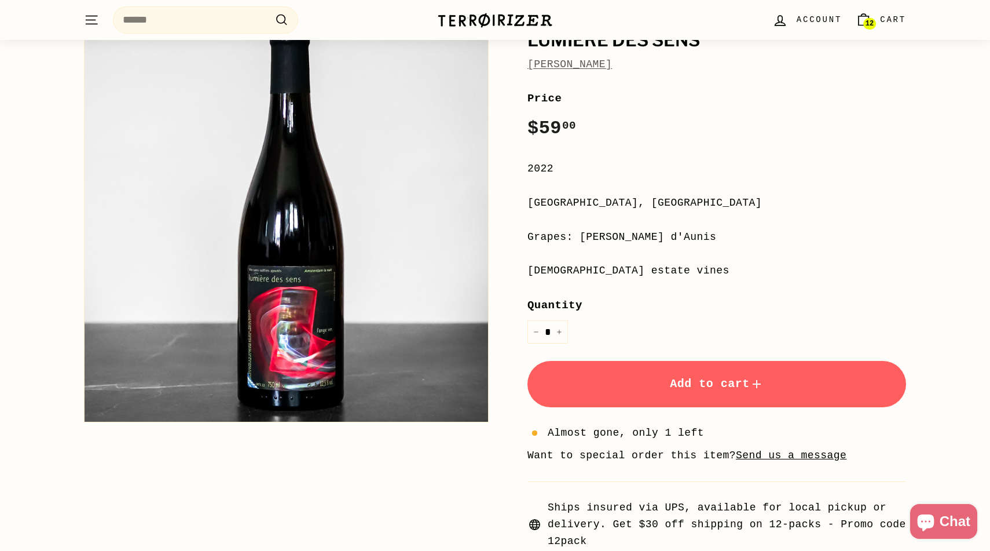
click at [694, 387] on span "Add to cart" at bounding box center [717, 383] width 94 height 13
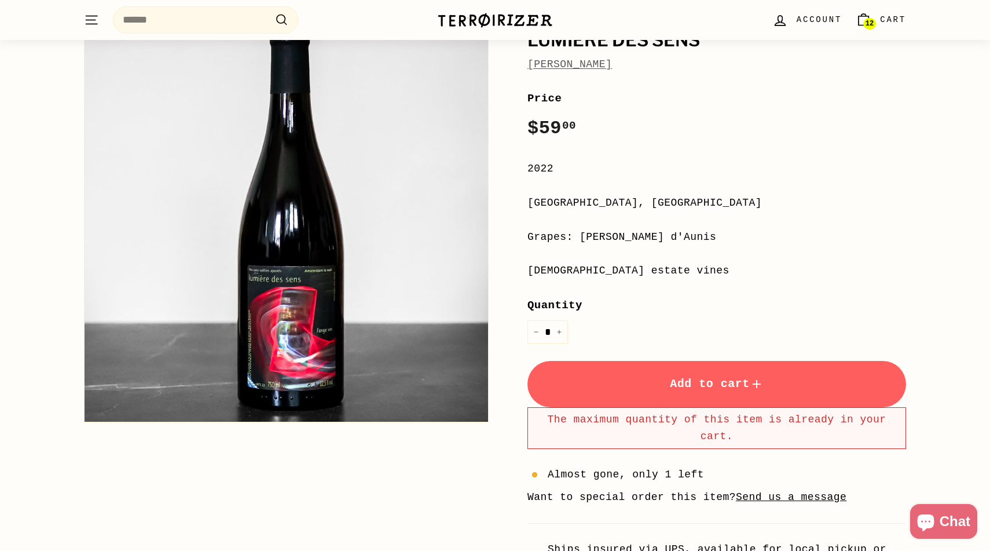
click at [774, 270] on div "[DEMOGRAPHIC_DATA] estate vines" at bounding box center [716, 270] width 379 height 17
click at [660, 327] on div "Quantity * − +" at bounding box center [716, 319] width 379 height 47
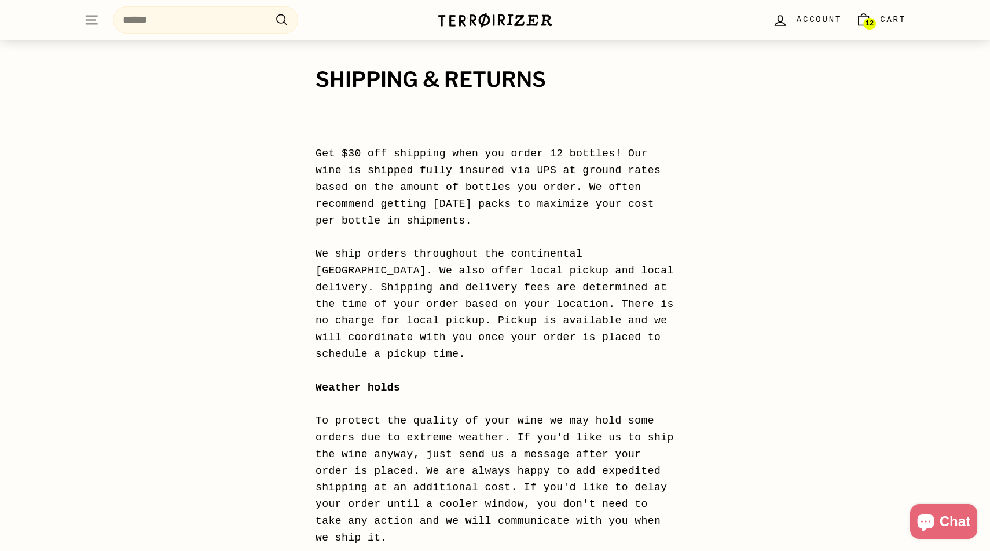
scroll to position [43, 0]
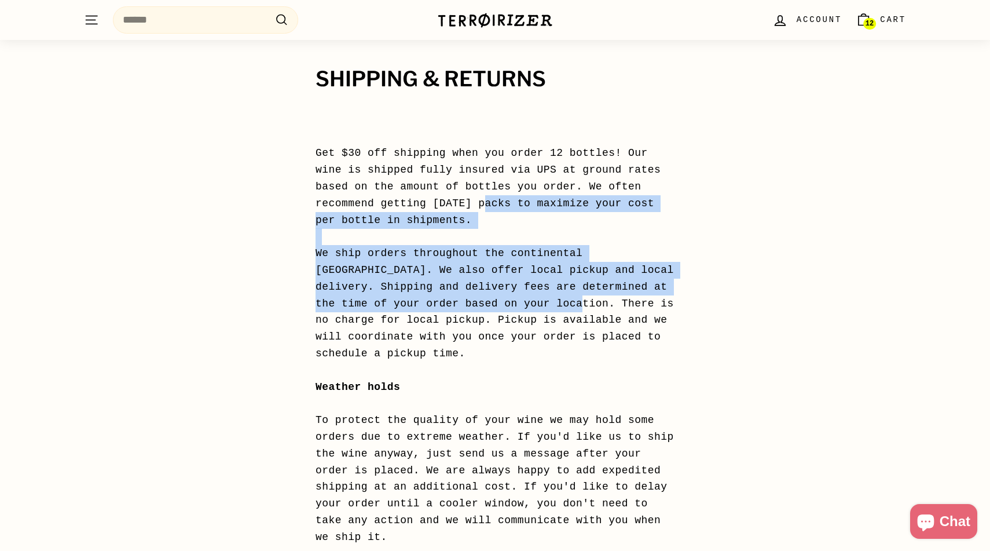
drag, startPoint x: 488, startPoint y: 208, endPoint x: 533, endPoint y: 310, distance: 111.7
click at [533, 311] on p "Get $30 off shipping when you order 12 bottles! Our wine is shipped fully insur…" at bounding box center [495, 345] width 359 height 400
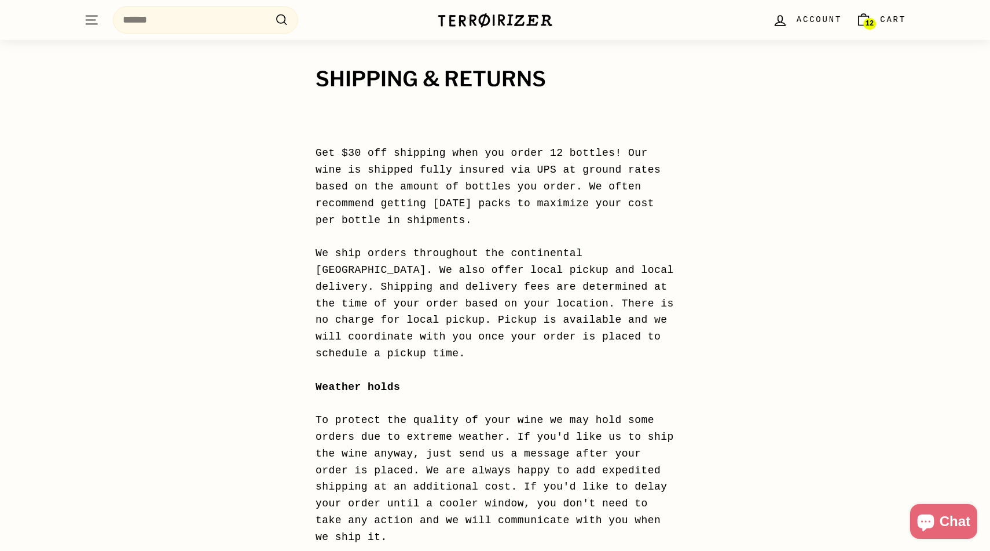
click at [532, 348] on p "Get $30 off shipping when you order 12 bottles! Our wine is shipped fully insur…" at bounding box center [495, 345] width 359 height 400
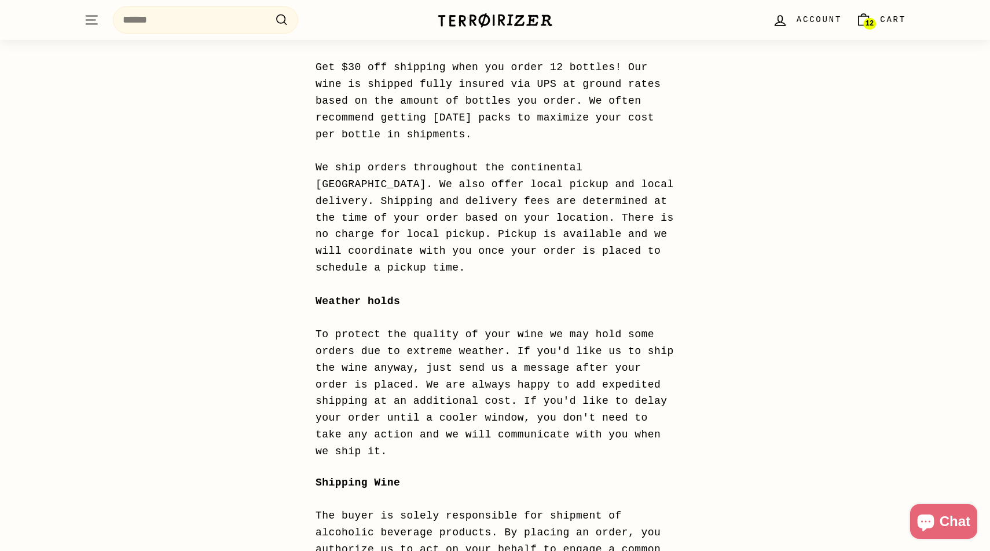
scroll to position [139, 0]
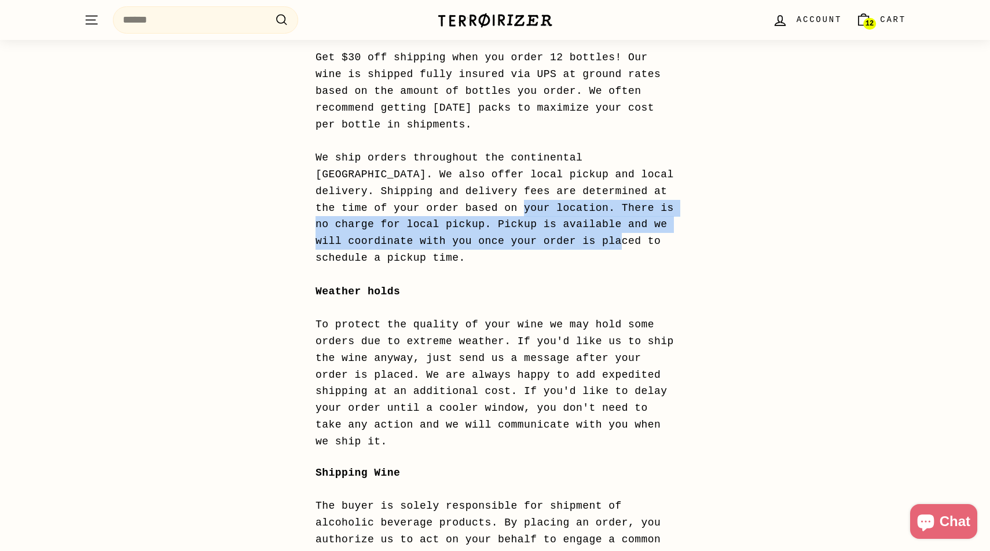
drag, startPoint x: 474, startPoint y: 205, endPoint x: 618, endPoint y: 237, distance: 147.8
click at [618, 237] on p "Get $30 off shipping when you order 12 bottles! Our wine is shipped fully insur…" at bounding box center [495, 249] width 359 height 400
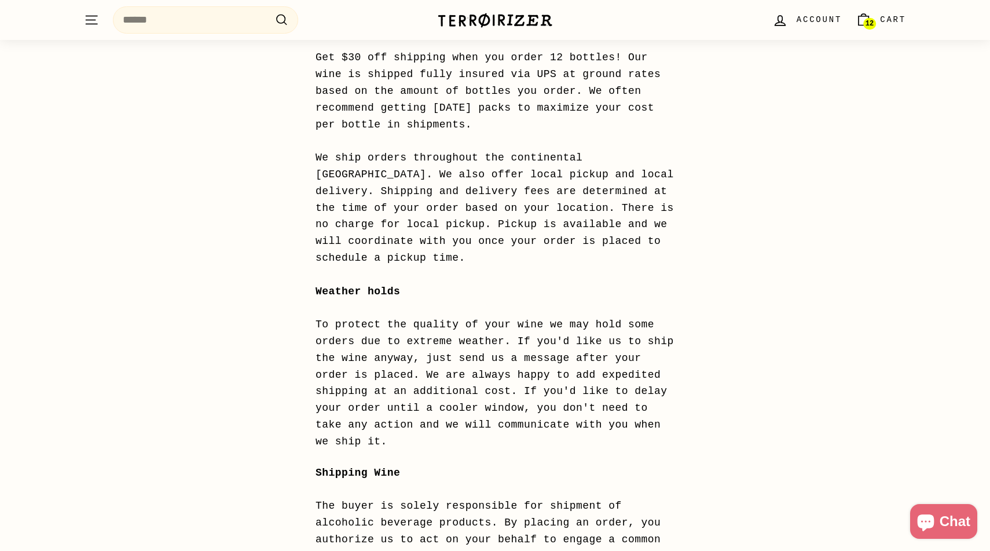
click at [454, 240] on p "Get $30 off shipping when you order 12 bottles! Our wine is shipped fully insur…" at bounding box center [495, 249] width 359 height 400
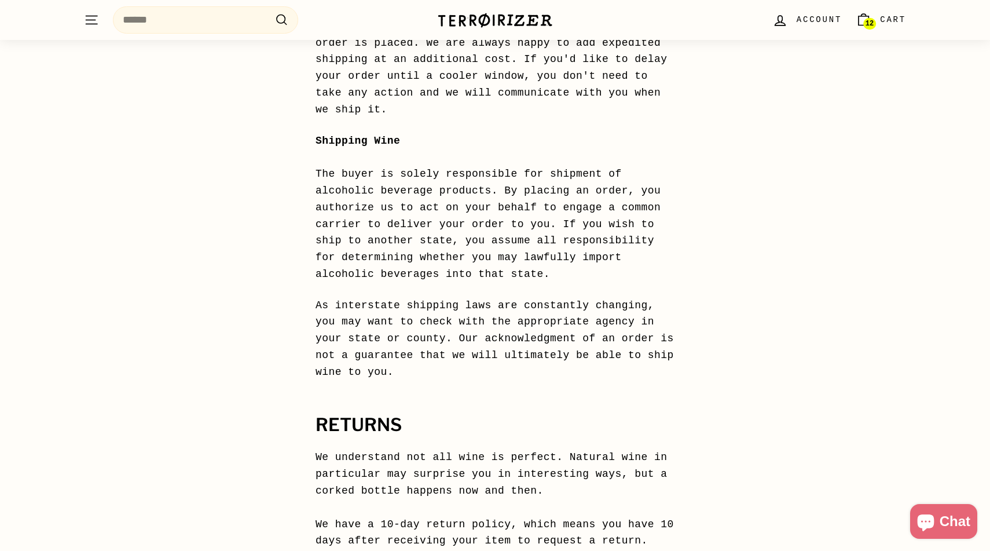
scroll to position [467, 0]
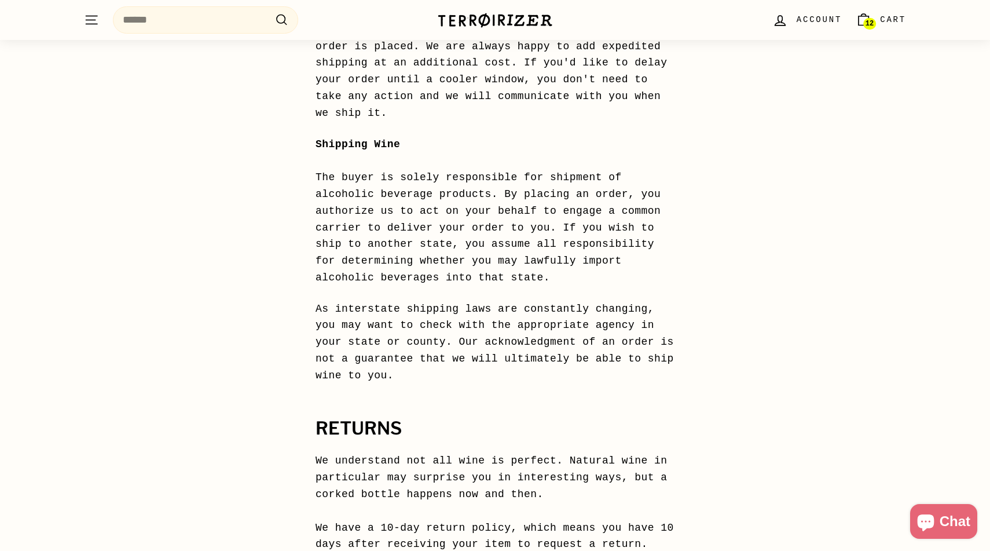
drag, startPoint x: 508, startPoint y: 196, endPoint x: 628, endPoint y: 350, distance: 195.9
click at [628, 350] on div "Get $30 off shipping when you order 12 bottles! Our wine is shipped fully insur…" at bounding box center [495, 301] width 359 height 1223
click at [628, 350] on p "As interstate shipping laws are constantly changing, you may want to check with…" at bounding box center [495, 341] width 359 height 83
click at [867, 24] on span "12" at bounding box center [870, 24] width 8 height 8
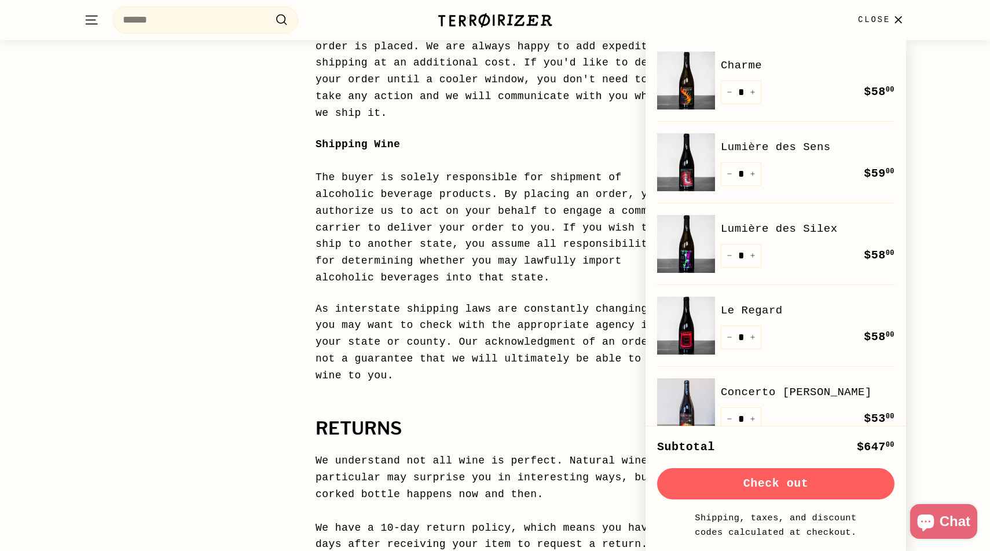
click at [826, 486] on button "Check out" at bounding box center [775, 483] width 237 height 31
